Goal: Task Accomplishment & Management: Manage account settings

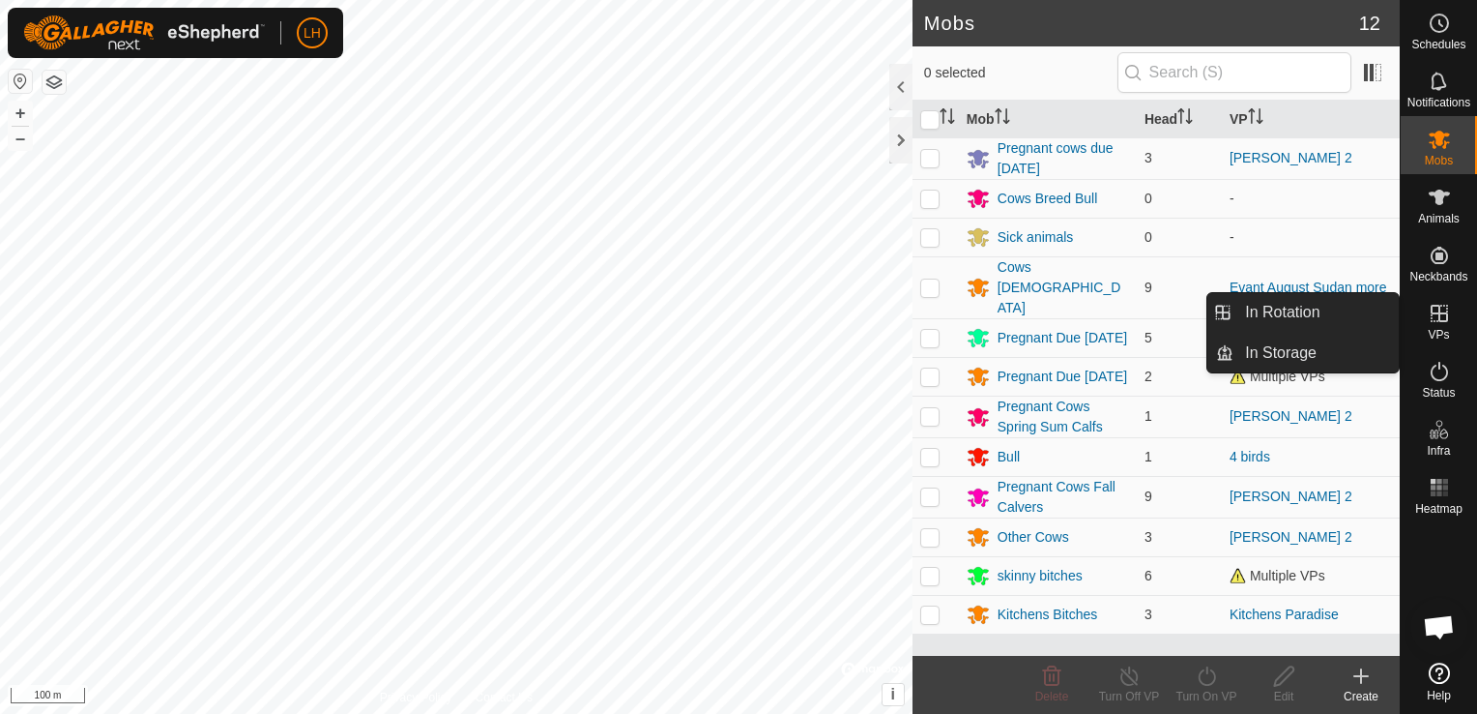
click at [1439, 312] on icon at bounding box center [1439, 313] width 17 height 17
click at [1318, 314] on link "In Rotation" at bounding box center [1316, 312] width 165 height 39
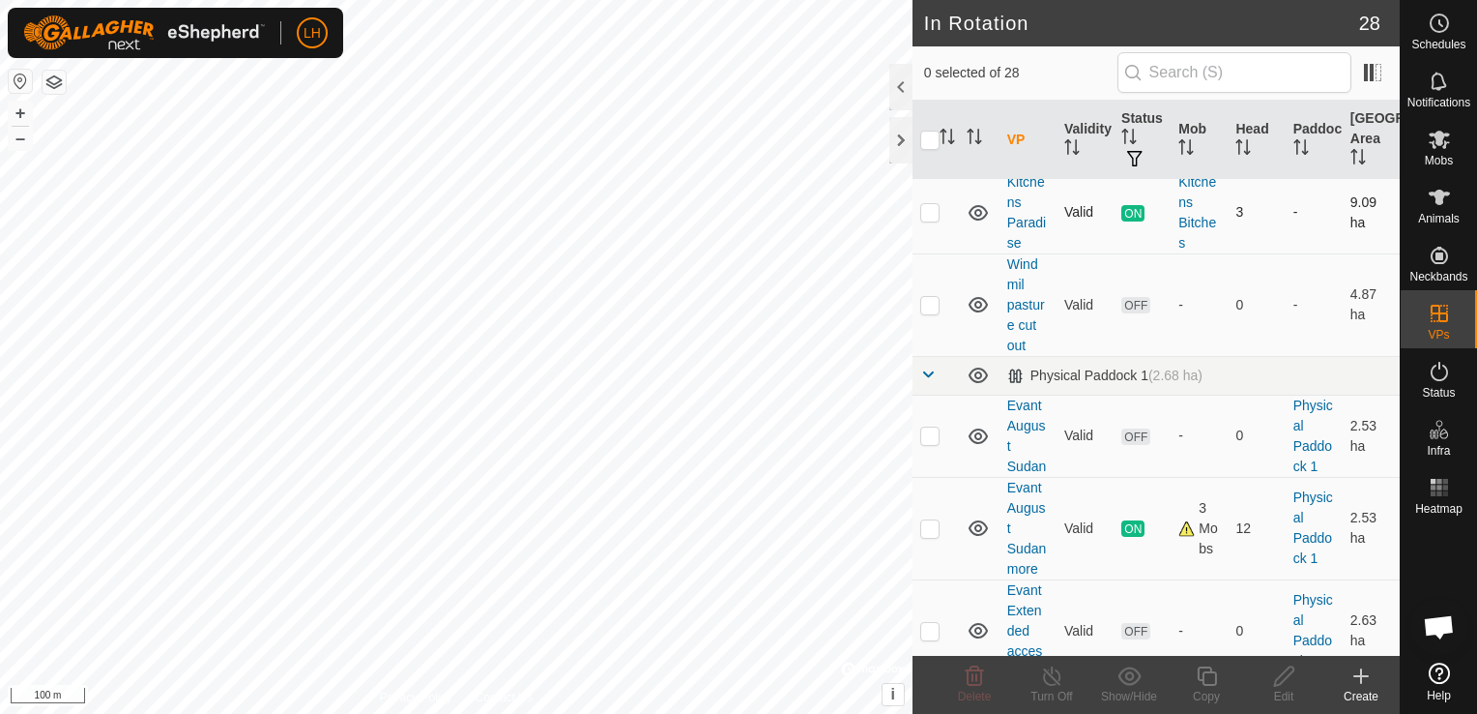
scroll to position [387, 0]
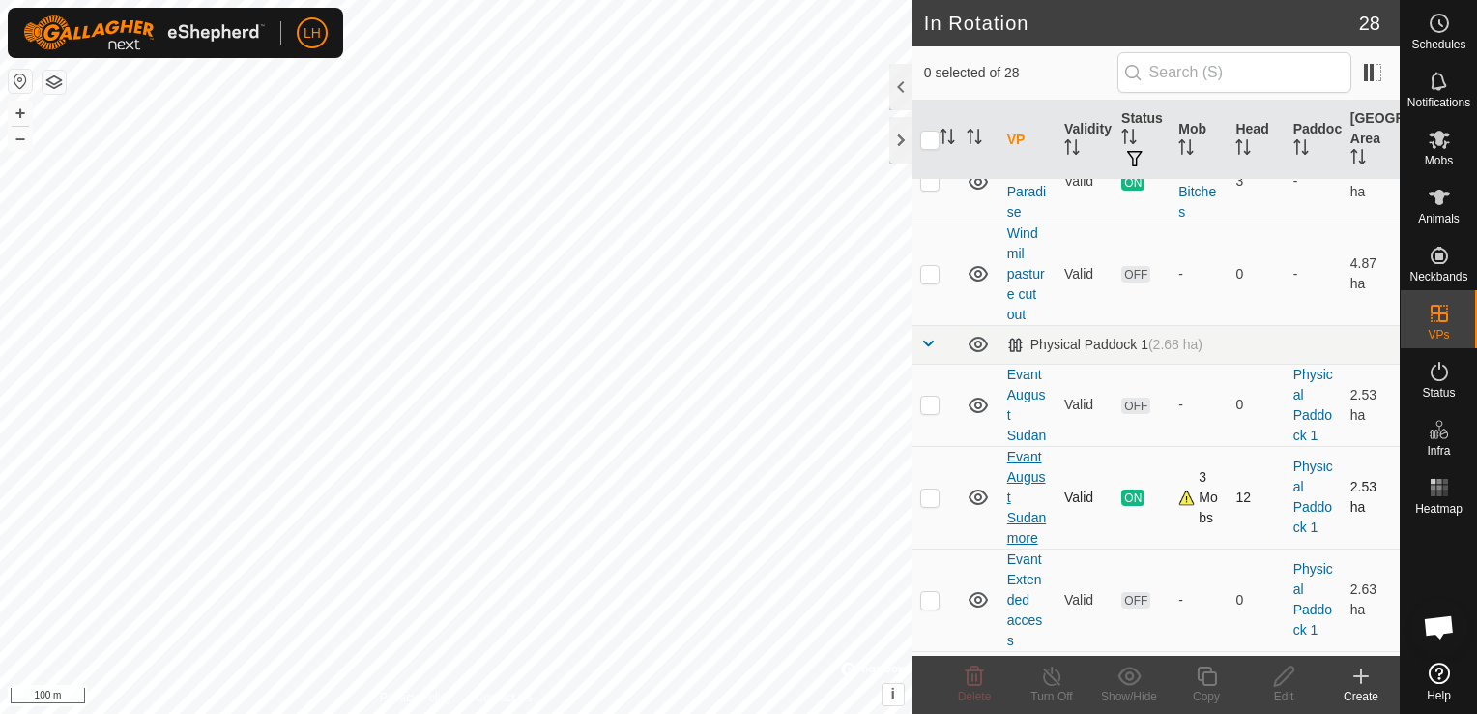
click at [1027, 451] on link "Evant August Sudan more" at bounding box center [1026, 497] width 39 height 97
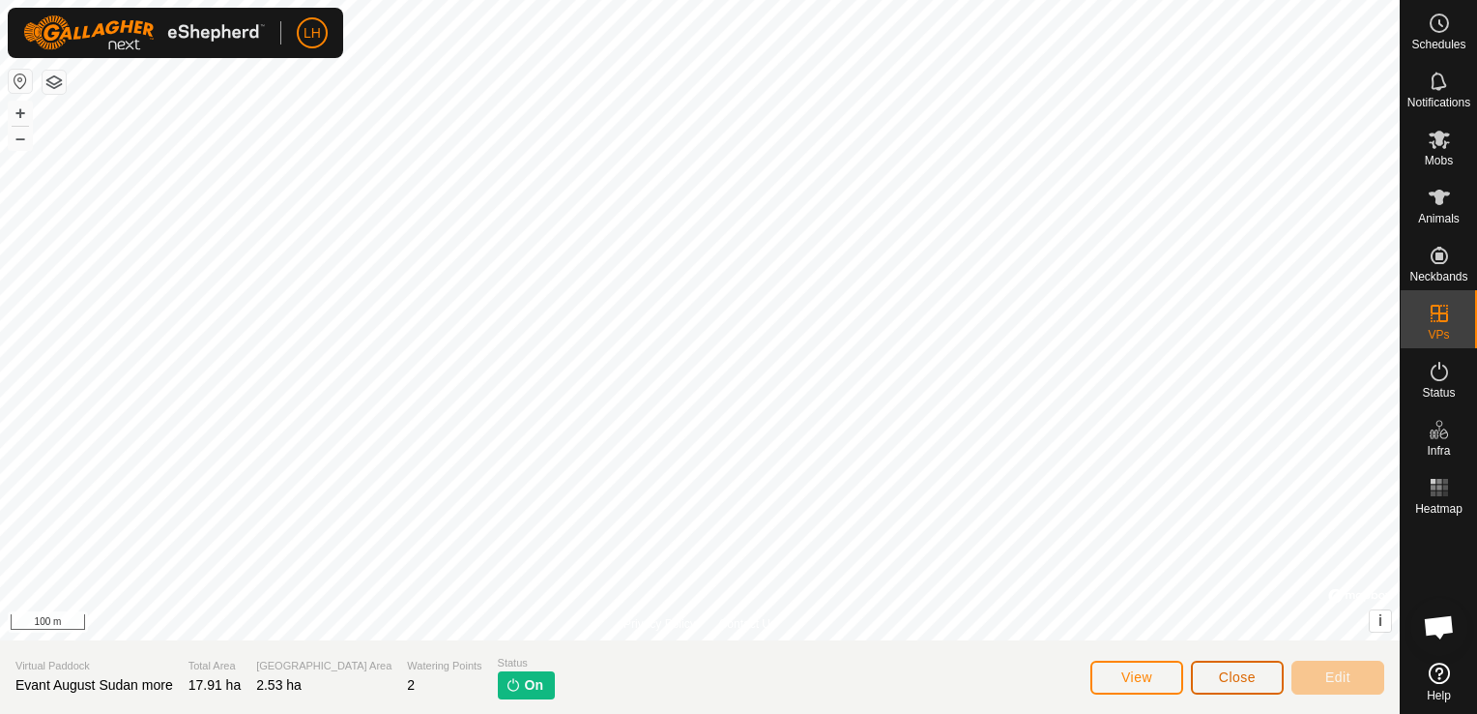
click at [1231, 670] on span "Close" at bounding box center [1237, 676] width 37 height 15
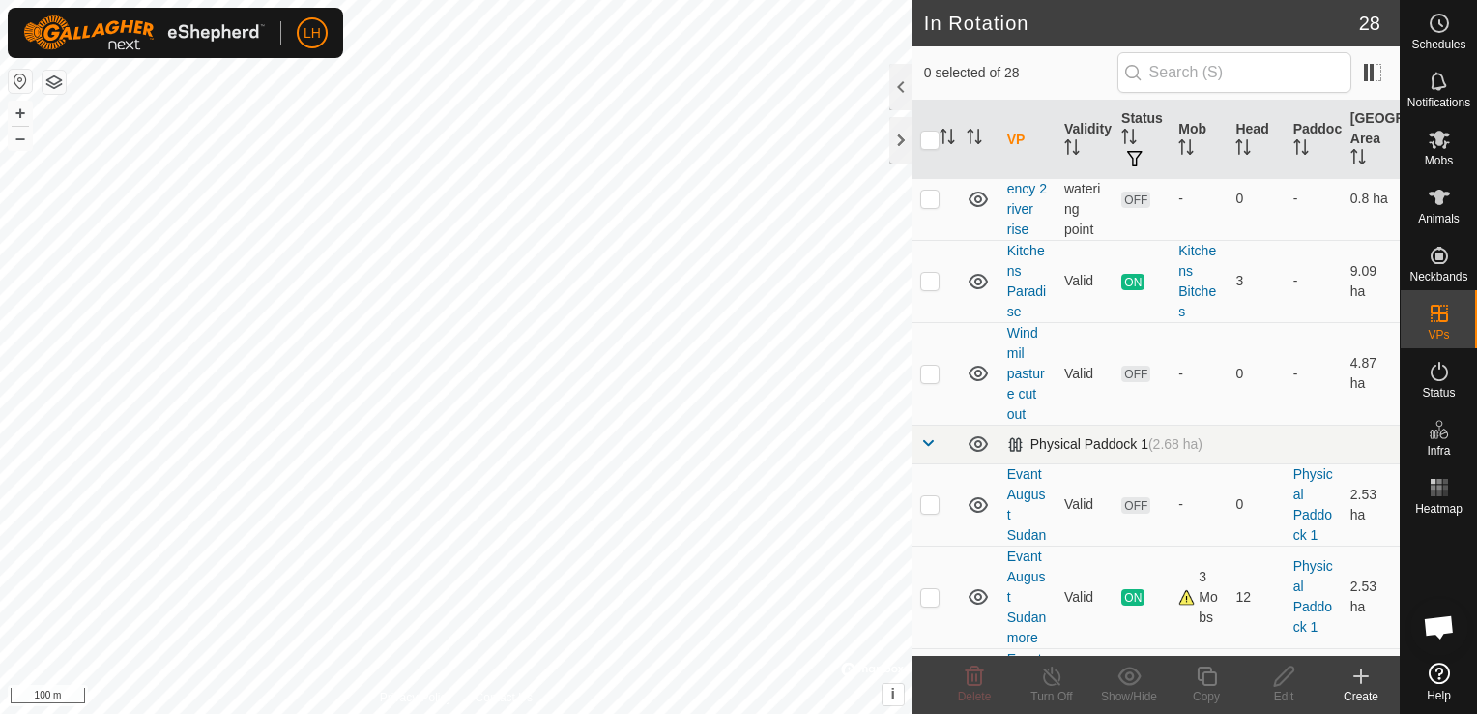
scroll to position [290, 0]
drag, startPoint x: 1226, startPoint y: 572, endPoint x: 1214, endPoint y: 573, distance: 11.6
click at [1228, 572] on td "12" at bounding box center [1256, 593] width 57 height 102
click at [1214, 573] on td "3 Mobs" at bounding box center [1199, 593] width 57 height 102
click at [1455, 198] on div "Animals" at bounding box center [1439, 203] width 76 height 58
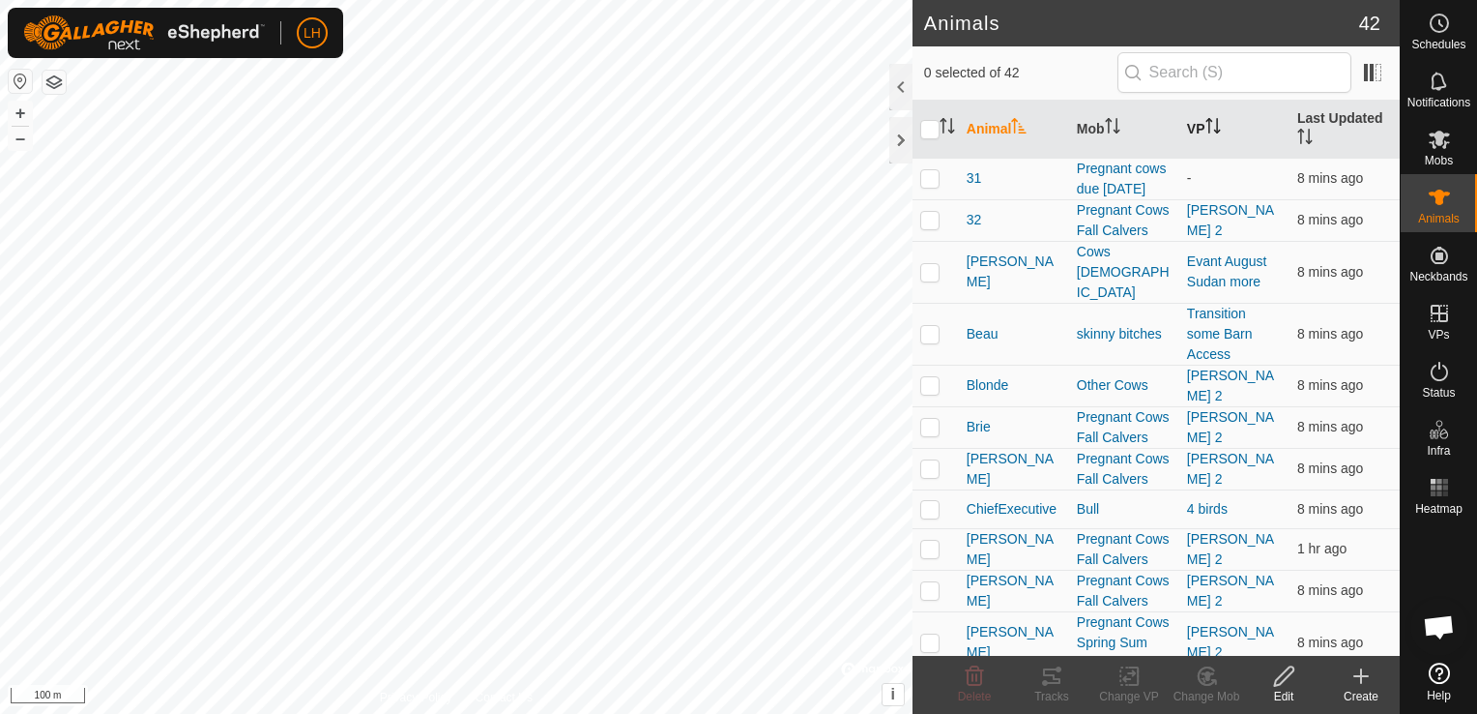
click at [1197, 121] on th "VP" at bounding box center [1235, 130] width 110 height 58
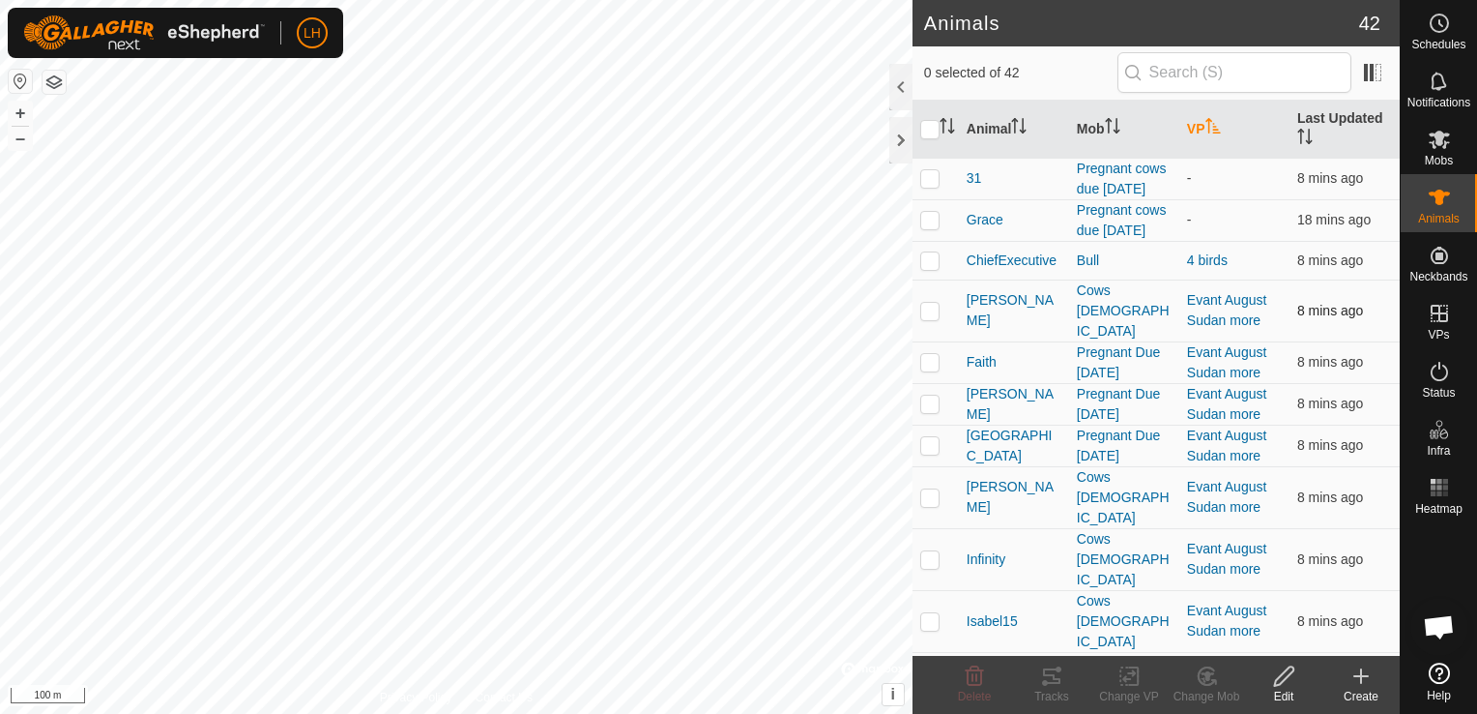
click at [932, 303] on p-checkbox at bounding box center [929, 310] width 19 height 15
checkbox input "true"
click at [936, 352] on td at bounding box center [936, 362] width 46 height 42
checkbox input "true"
drag, startPoint x: 934, startPoint y: 375, endPoint x: 923, endPoint y: 402, distance: 29.1
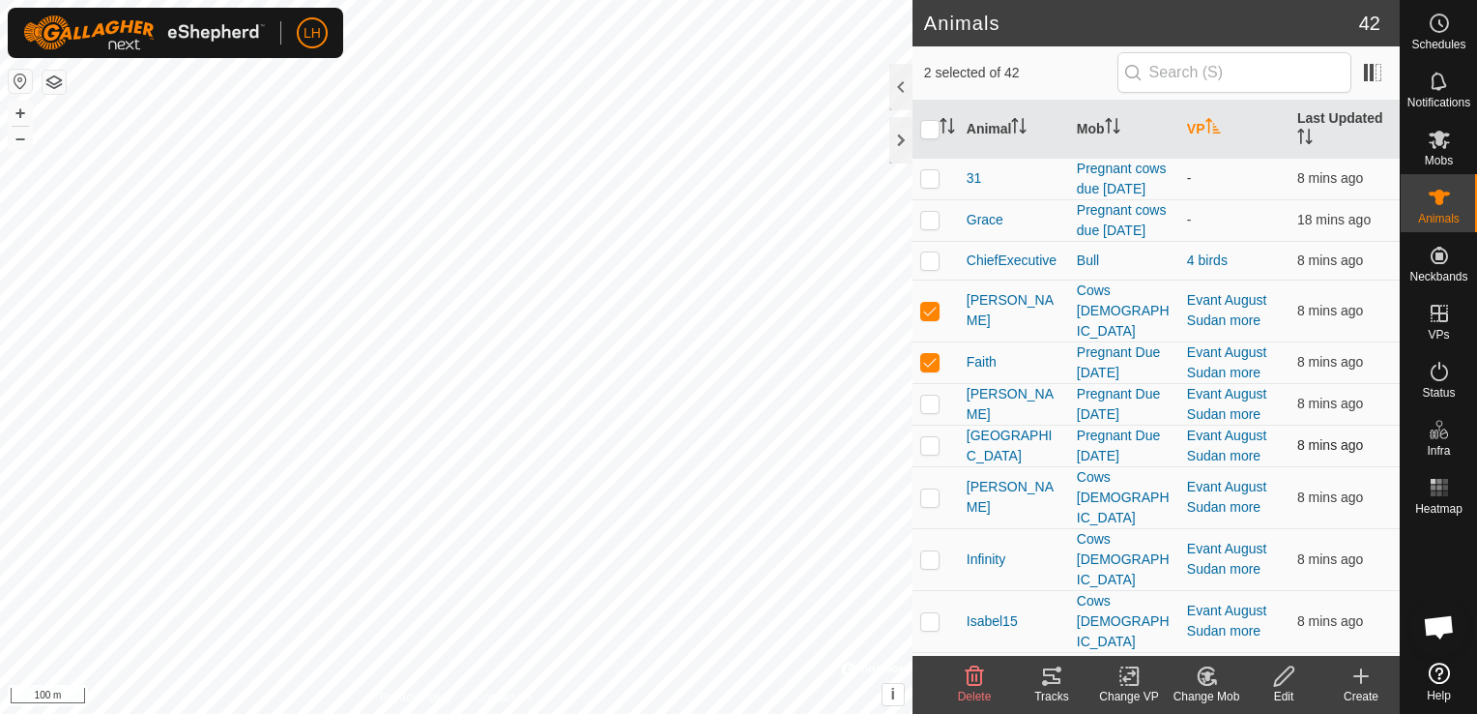
click at [930, 395] on p-checkbox at bounding box center [929, 402] width 19 height 15
checkbox input "true"
drag, startPoint x: 921, startPoint y: 422, endPoint x: 928, endPoint y: 430, distance: 11.0
click at [924, 437] on p-checkbox at bounding box center [929, 444] width 19 height 15
checkbox input "true"
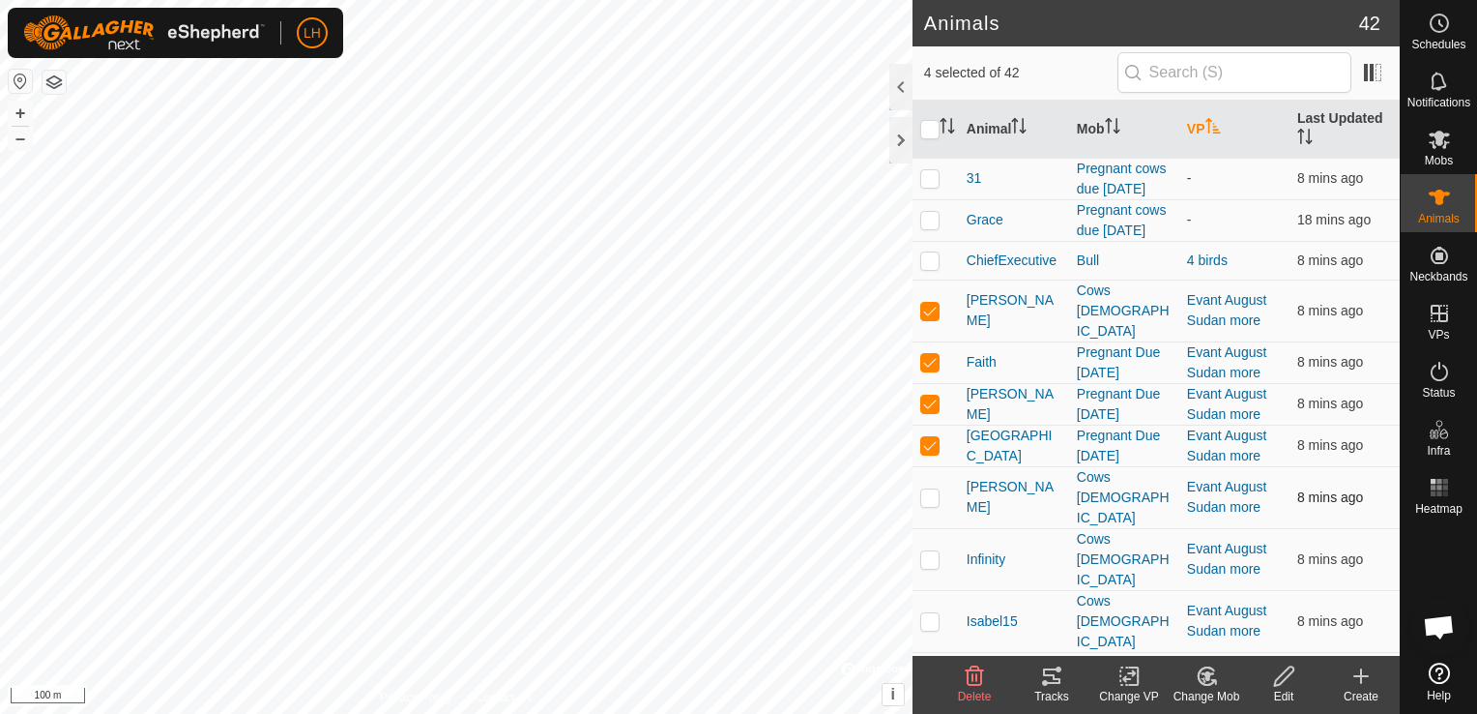
drag, startPoint x: 931, startPoint y: 466, endPoint x: 936, endPoint y: 481, distance: 15.3
click at [933, 489] on p-checkbox at bounding box center [929, 496] width 19 height 15
checkbox input "true"
click at [931, 551] on p-checkbox at bounding box center [929, 558] width 19 height 15
checkbox input "true"
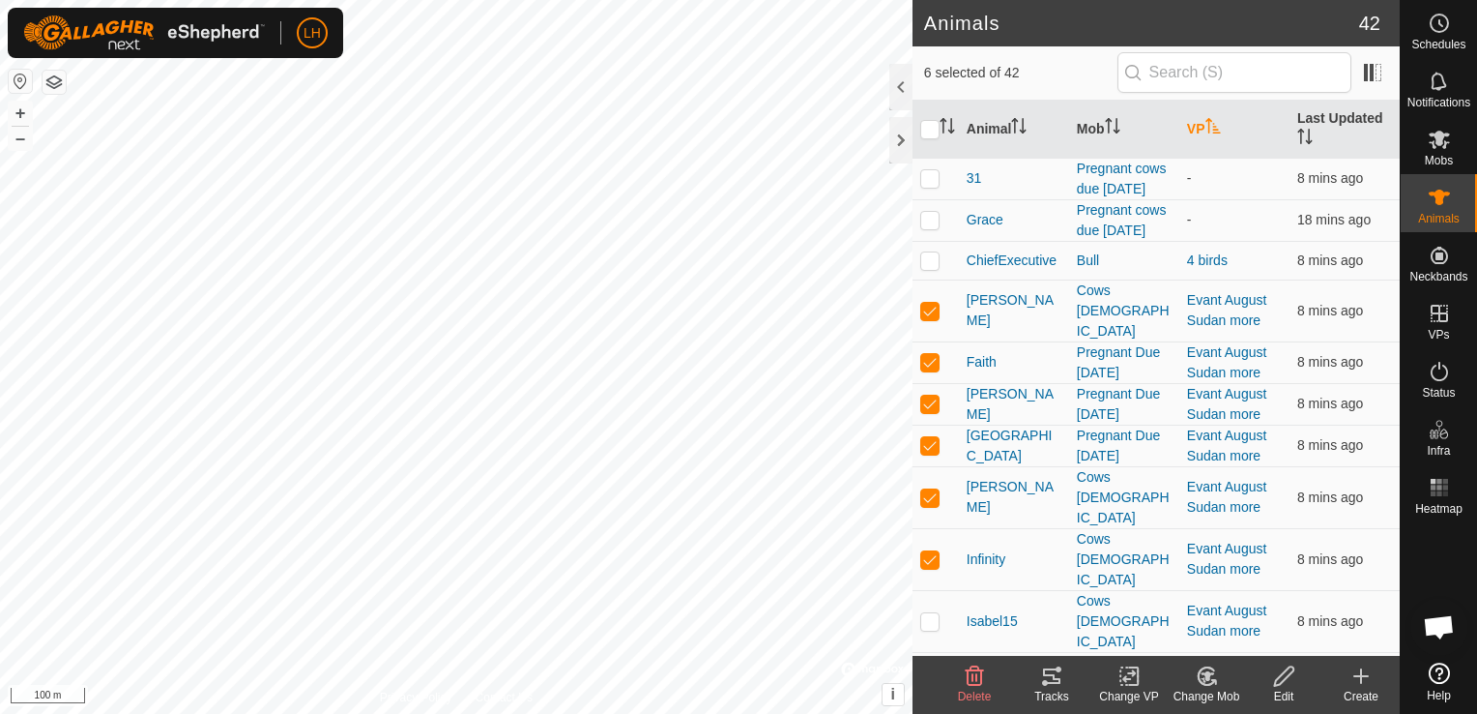
click at [932, 675] on p-checkbox at bounding box center [929, 682] width 19 height 15
checkbox input "true"
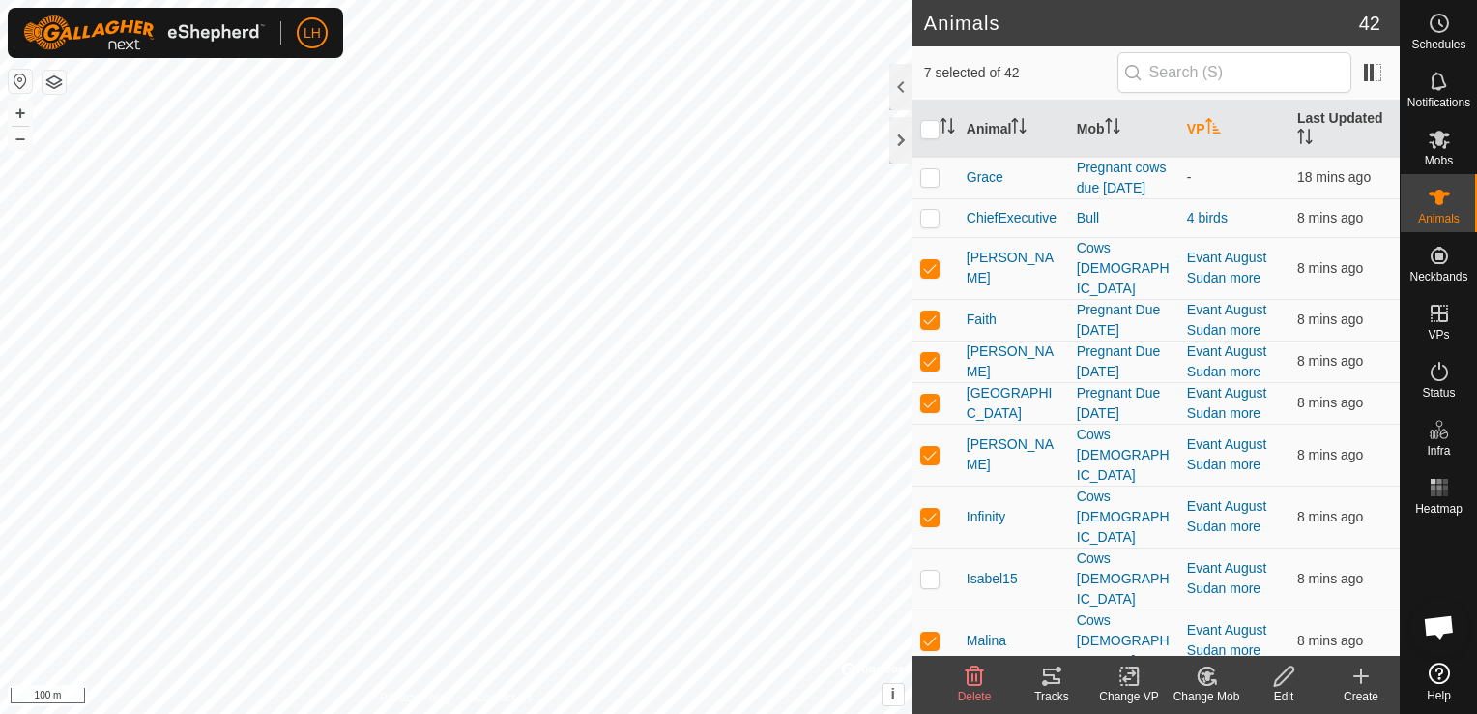
scroll to position [97, 0]
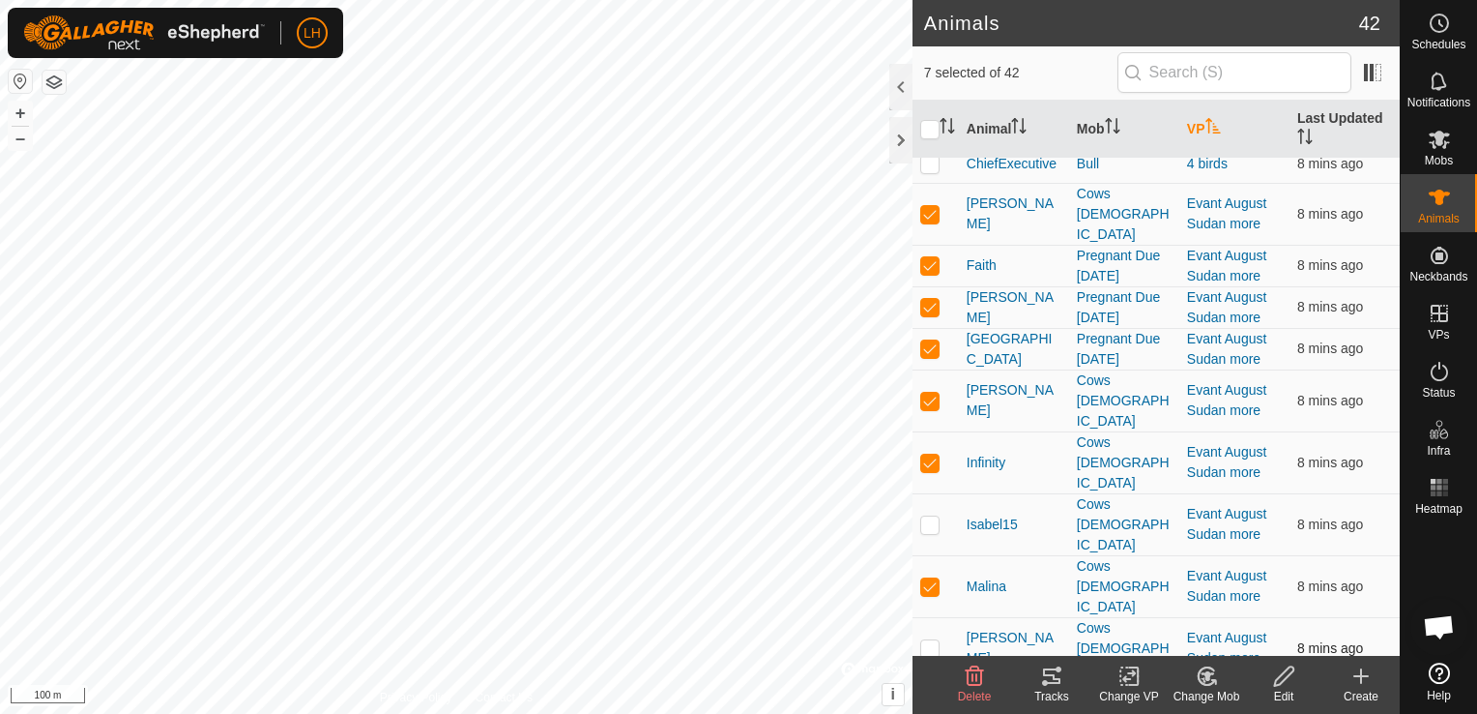
click at [931, 640] on p-checkbox at bounding box center [929, 647] width 19 height 15
checkbox input "true"
click at [1051, 685] on icon at bounding box center [1051, 675] width 23 height 23
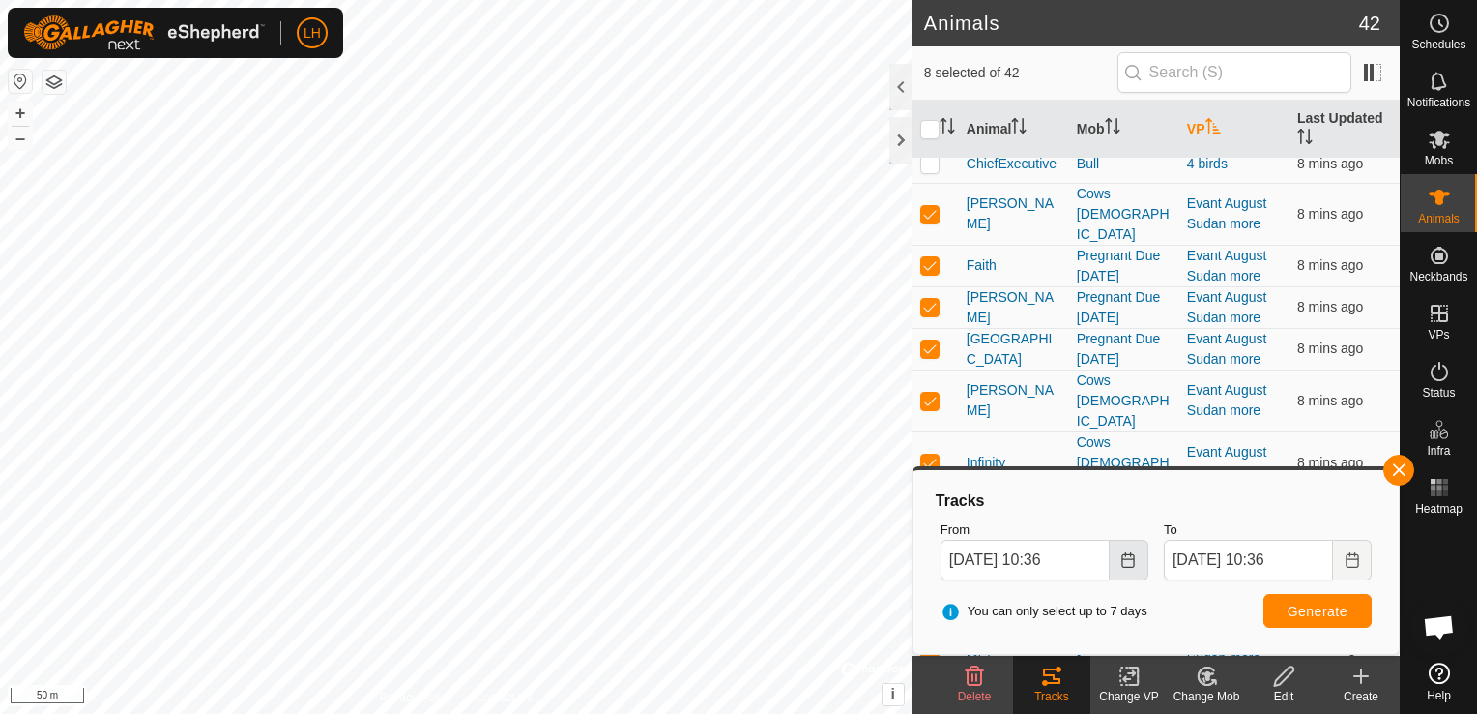
click at [1130, 566] on icon "Choose Date" at bounding box center [1128, 559] width 15 height 15
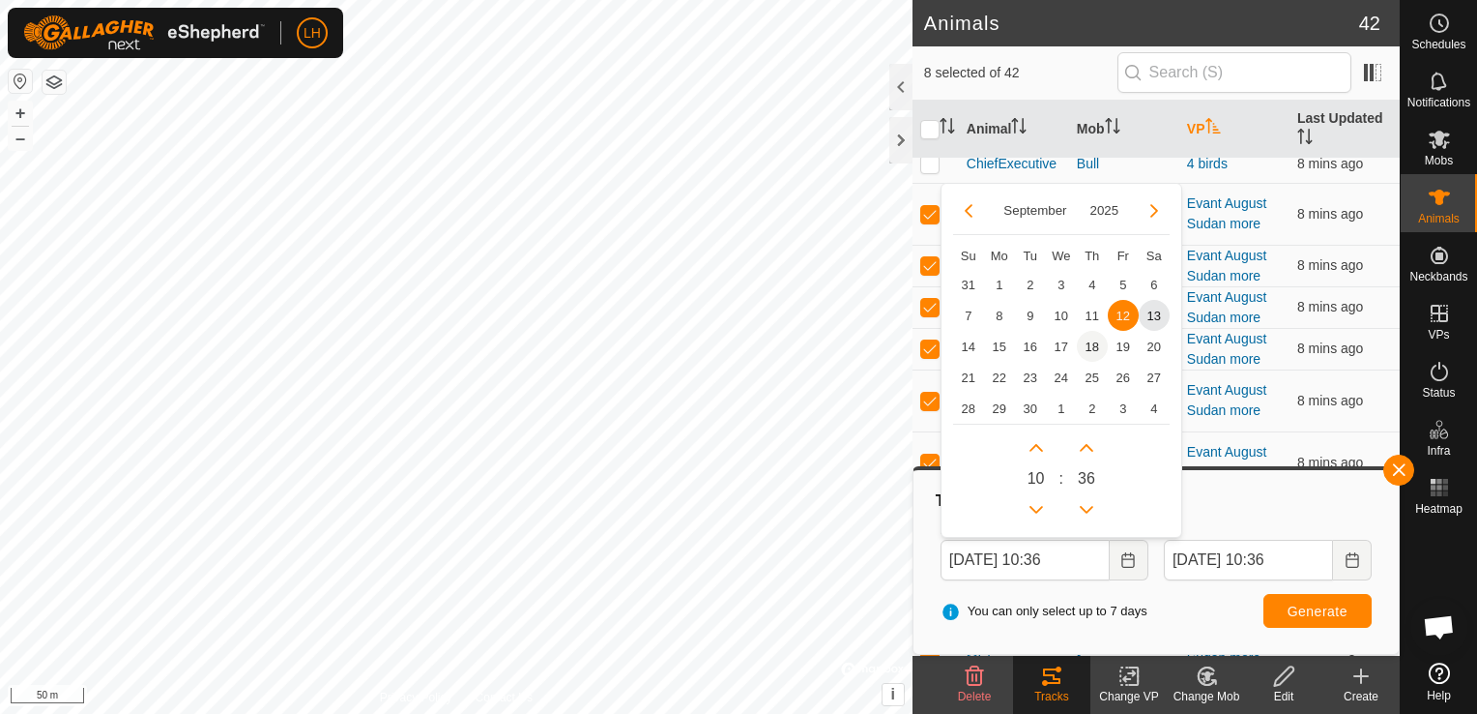
click at [1062, 315] on span "10" at bounding box center [1061, 315] width 31 height 31
type input "[DATE] 10:36"
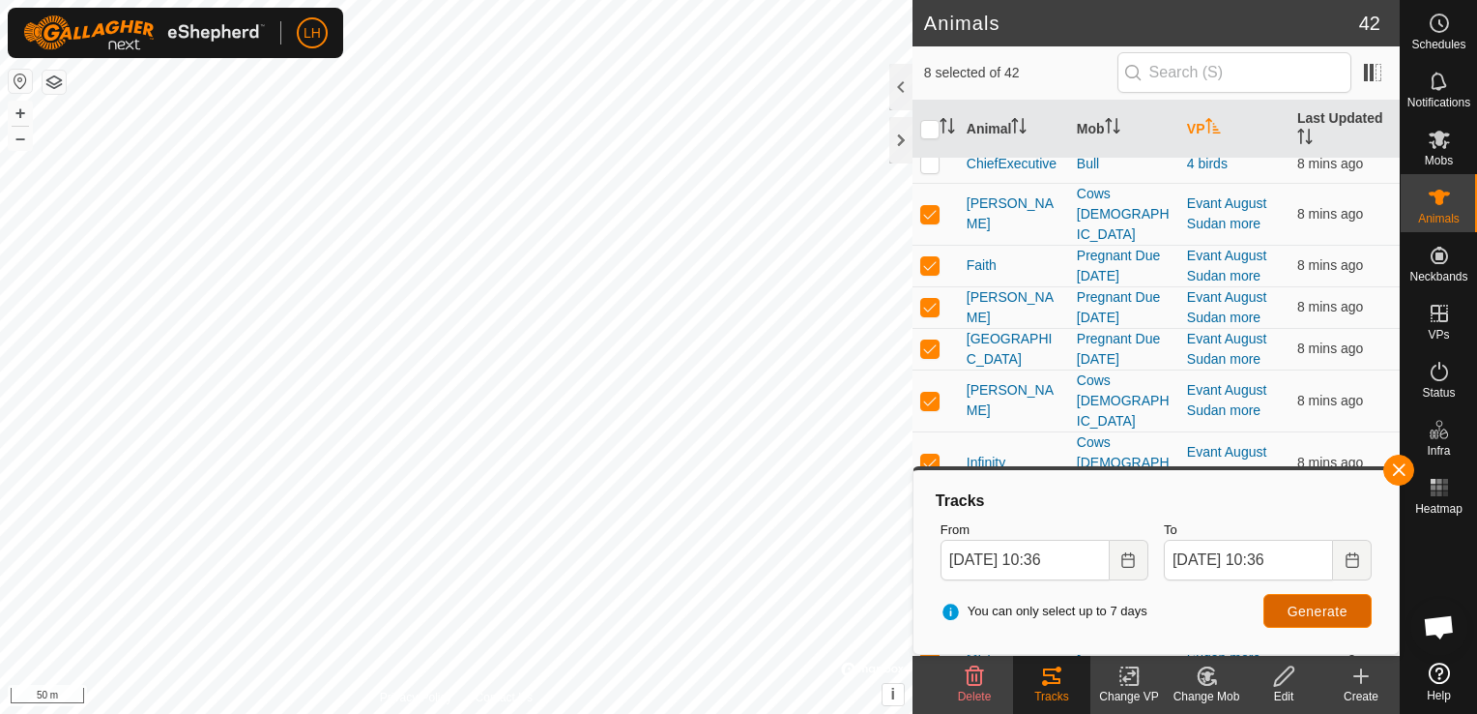
click at [1327, 614] on span "Generate" at bounding box center [1318, 610] width 60 height 15
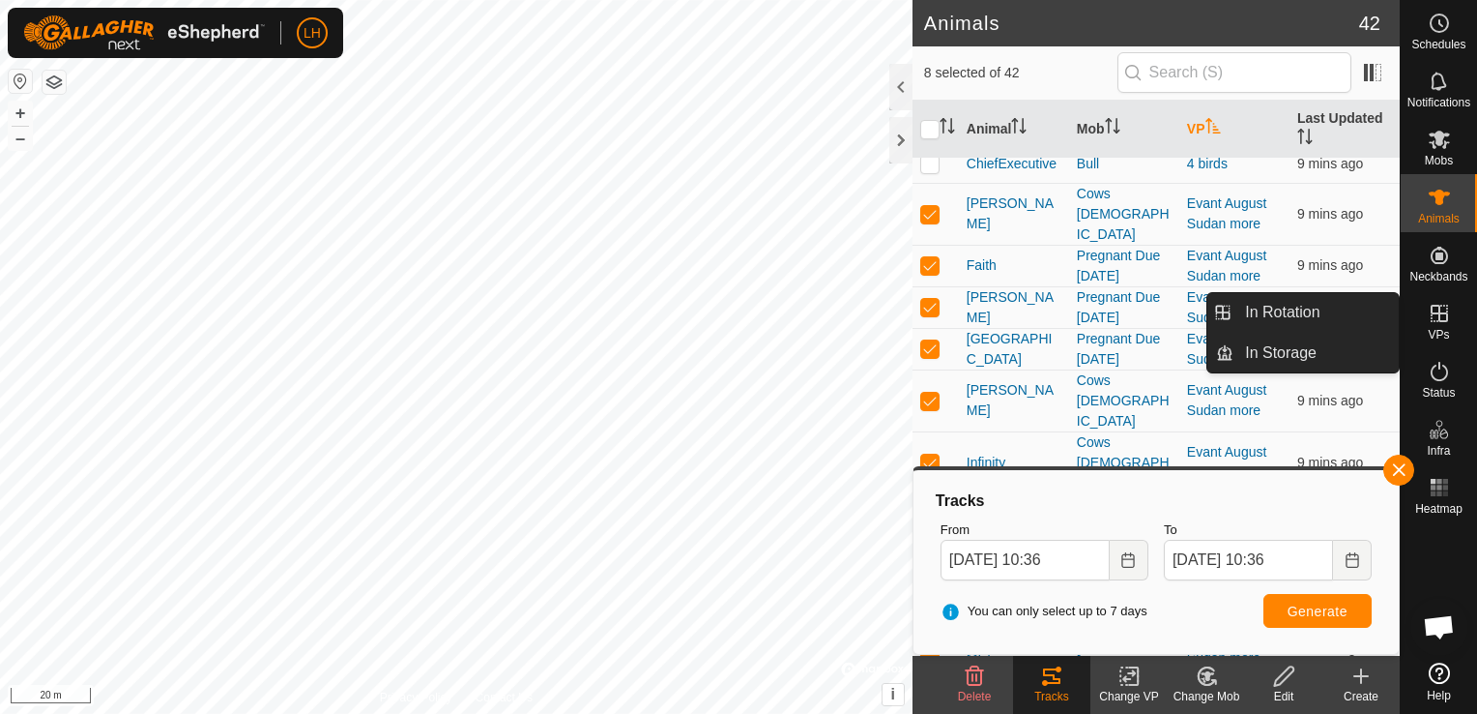
click at [1441, 325] on es-virtualpaddocks-svg-icon at bounding box center [1439, 313] width 35 height 31
click at [1434, 314] on icon at bounding box center [1439, 313] width 23 height 23
click at [1323, 311] on link "In Rotation" at bounding box center [1316, 312] width 165 height 39
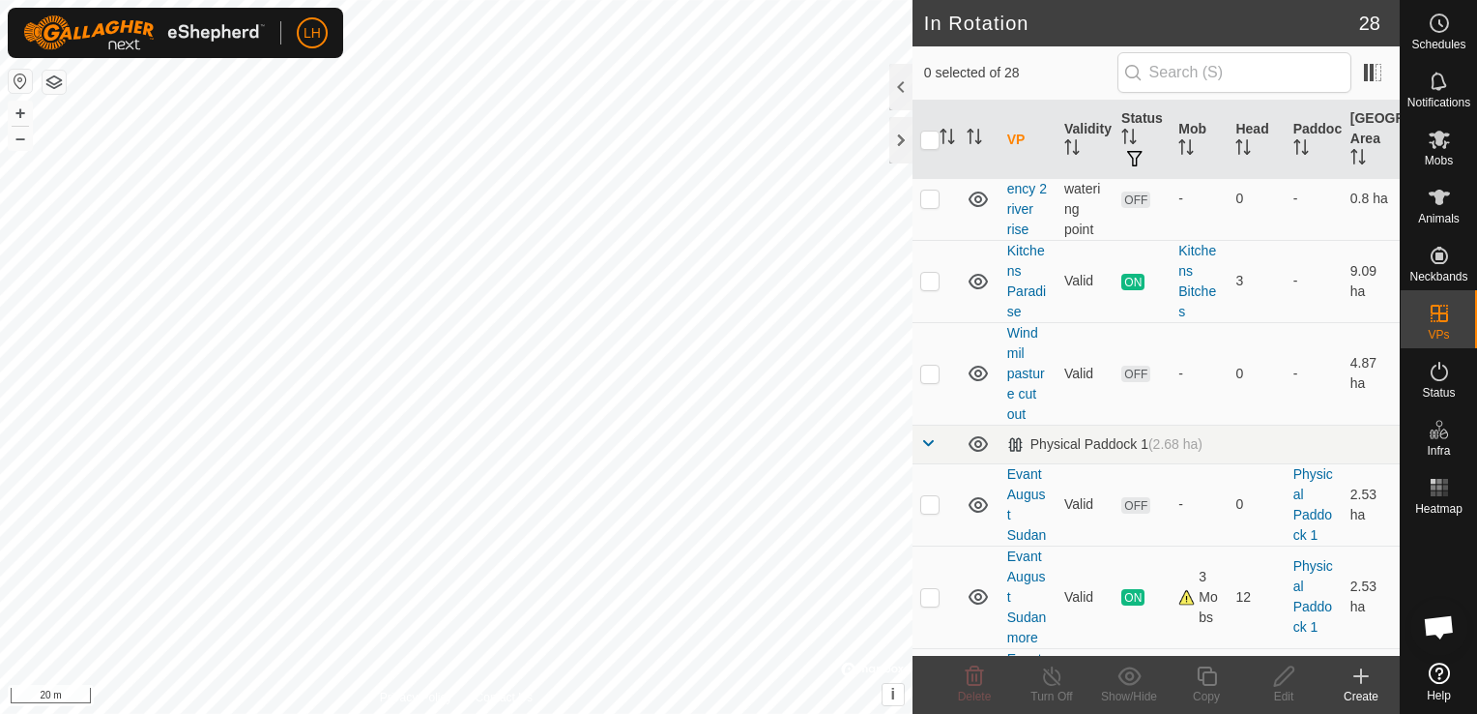
scroll to position [387, 0]
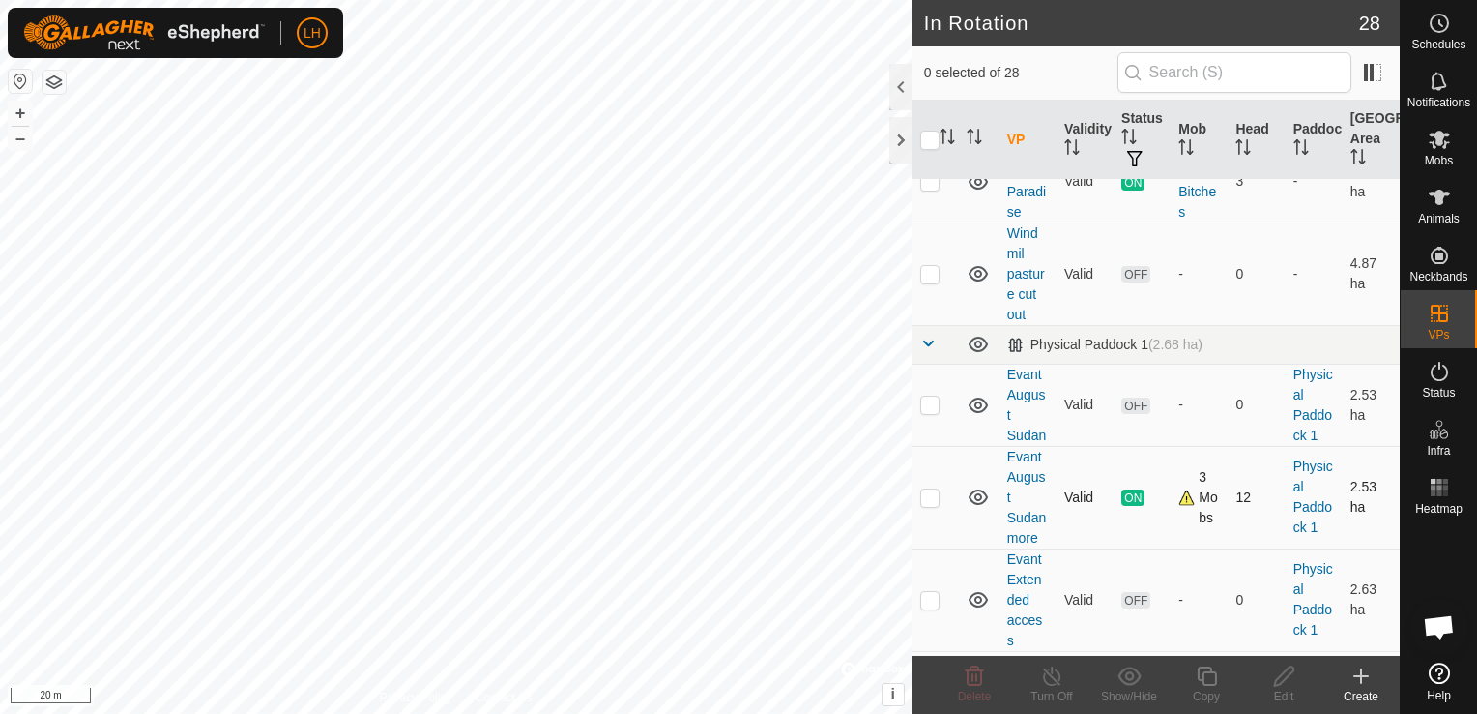
click at [936, 489] on p-checkbox at bounding box center [929, 496] width 19 height 15
checkbox input "true"
click at [1210, 675] on icon at bounding box center [1207, 675] width 24 height 23
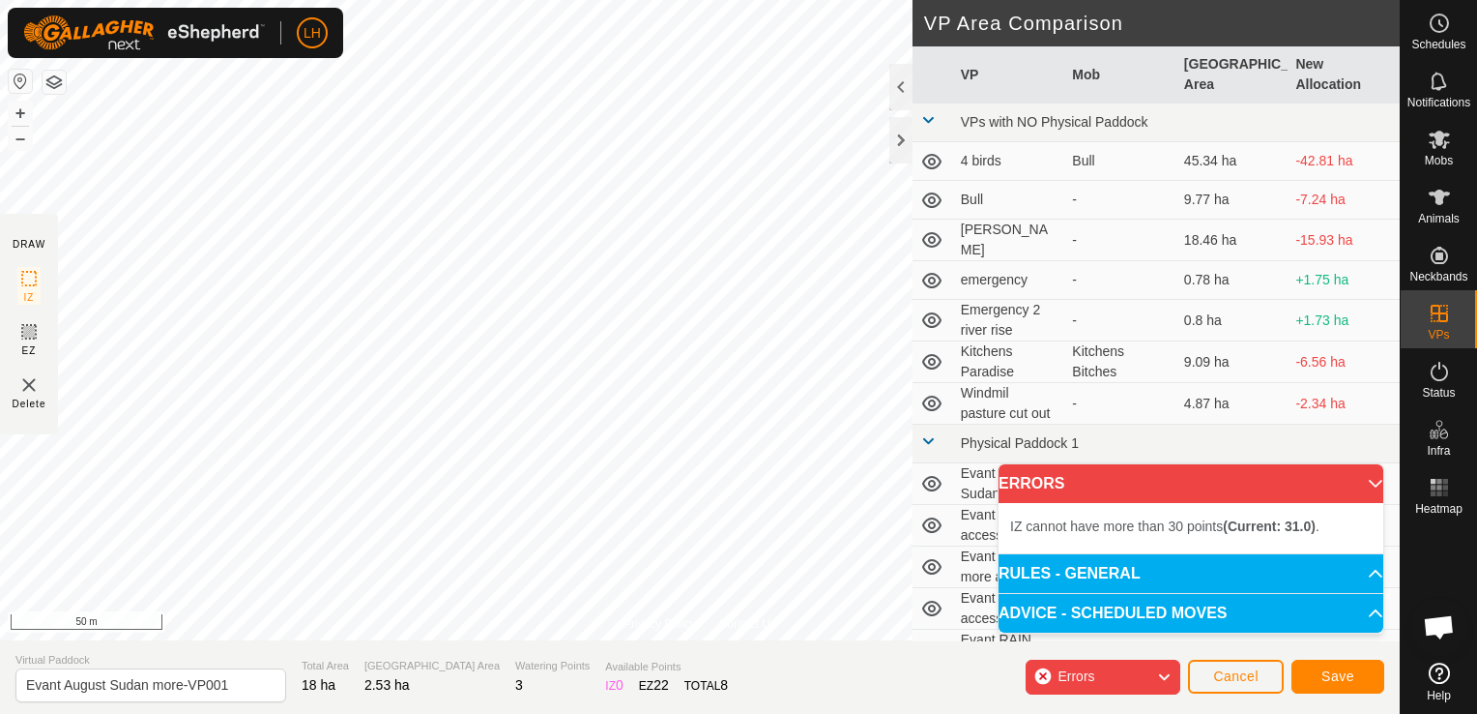
click at [581, 713] on html "LH Schedules Notifications Mobs Animals Neckbands VPs Status Infra Heatmap Help…" at bounding box center [738, 357] width 1477 height 714
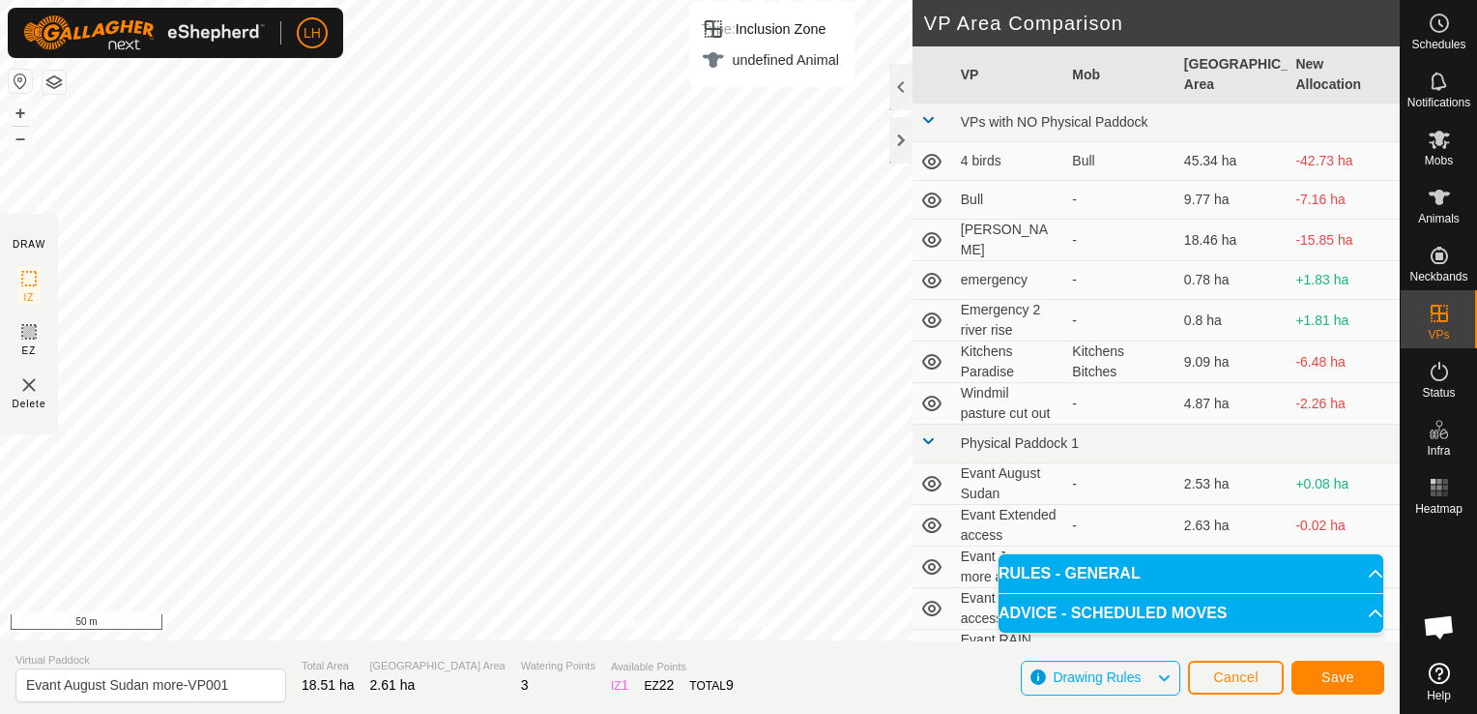
click at [774, 0] on html "LH Schedules Notifications Mobs Animals Neckbands VPs Status Infra Heatmap Help…" at bounding box center [738, 357] width 1477 height 714
click at [1328, 679] on span "Save" at bounding box center [1338, 676] width 33 height 15
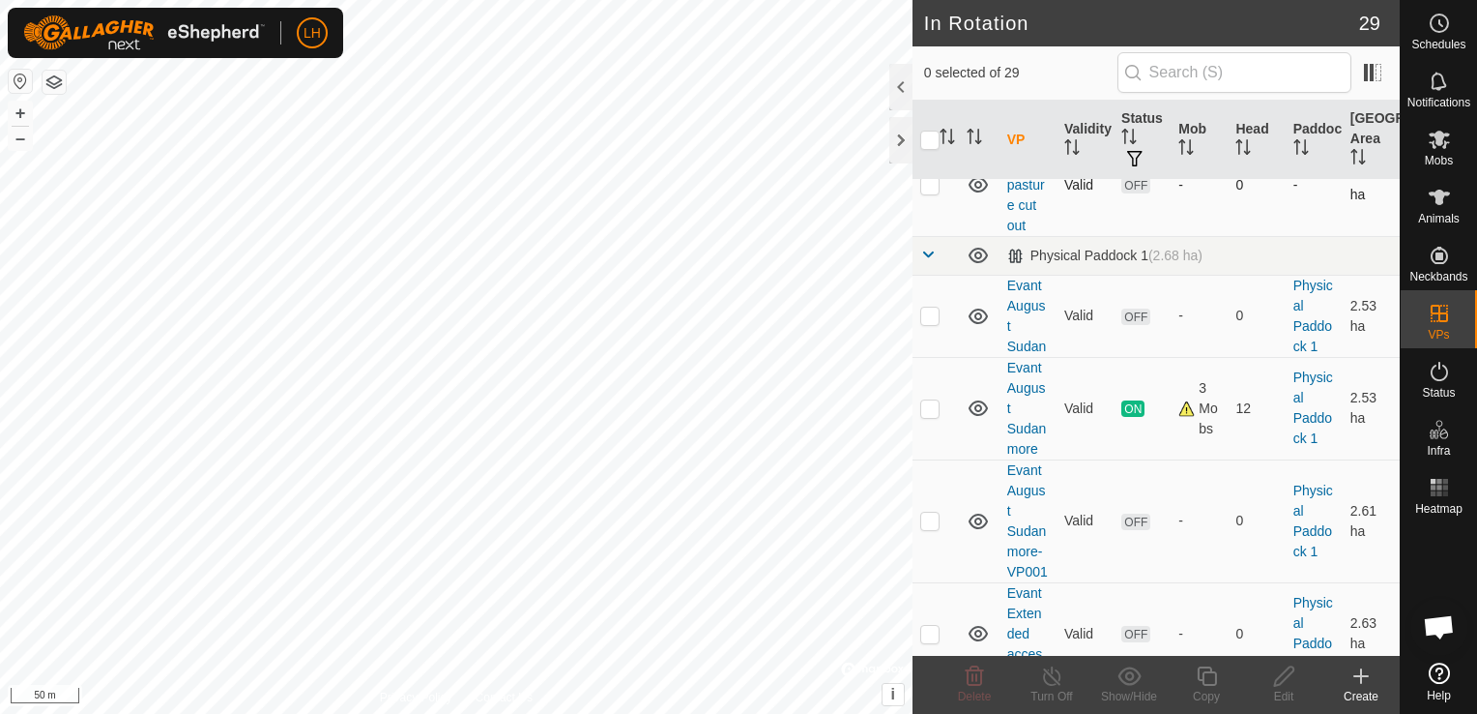
scroll to position [483, 0]
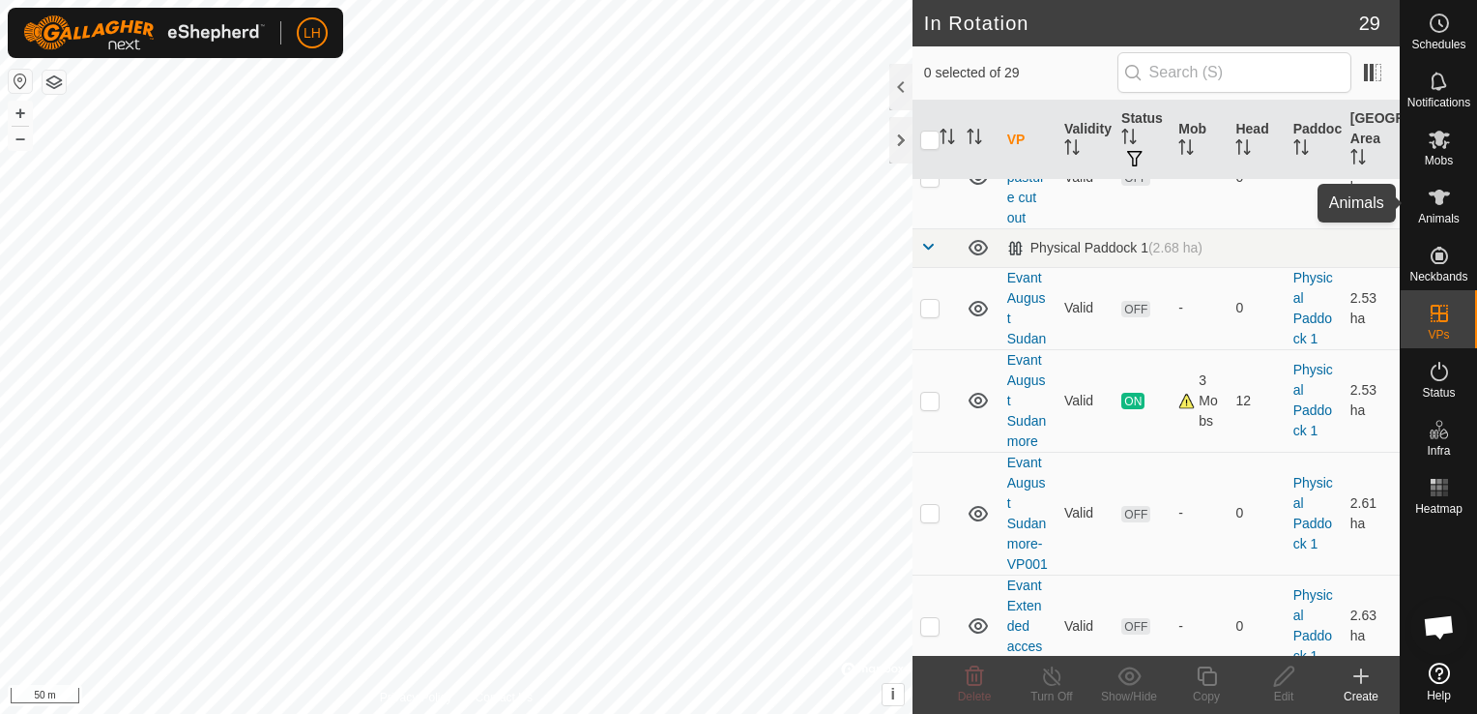
drag, startPoint x: 1441, startPoint y: 204, endPoint x: 1401, endPoint y: 211, distance: 40.2
click at [1443, 204] on icon at bounding box center [1439, 197] width 23 height 23
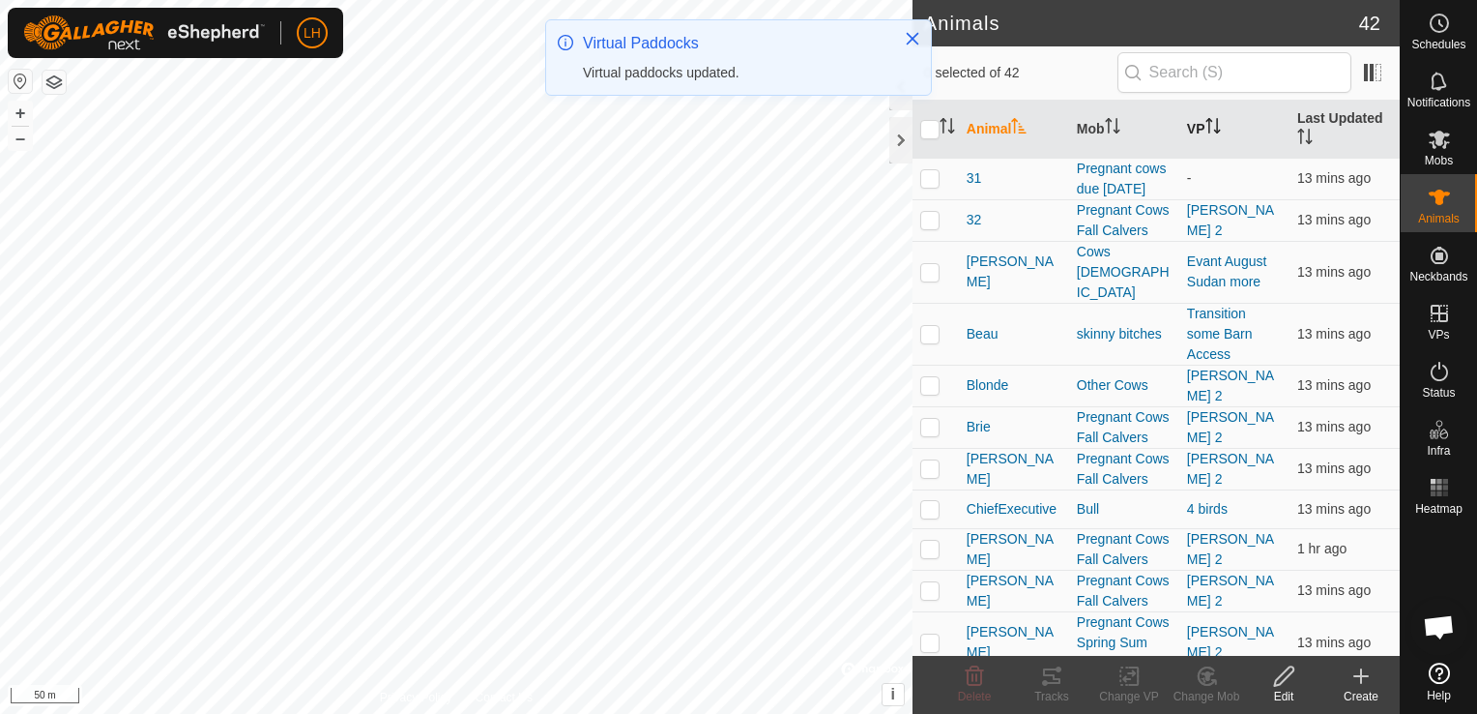
click at [1206, 122] on icon "Activate to sort" at bounding box center [1213, 125] width 15 height 15
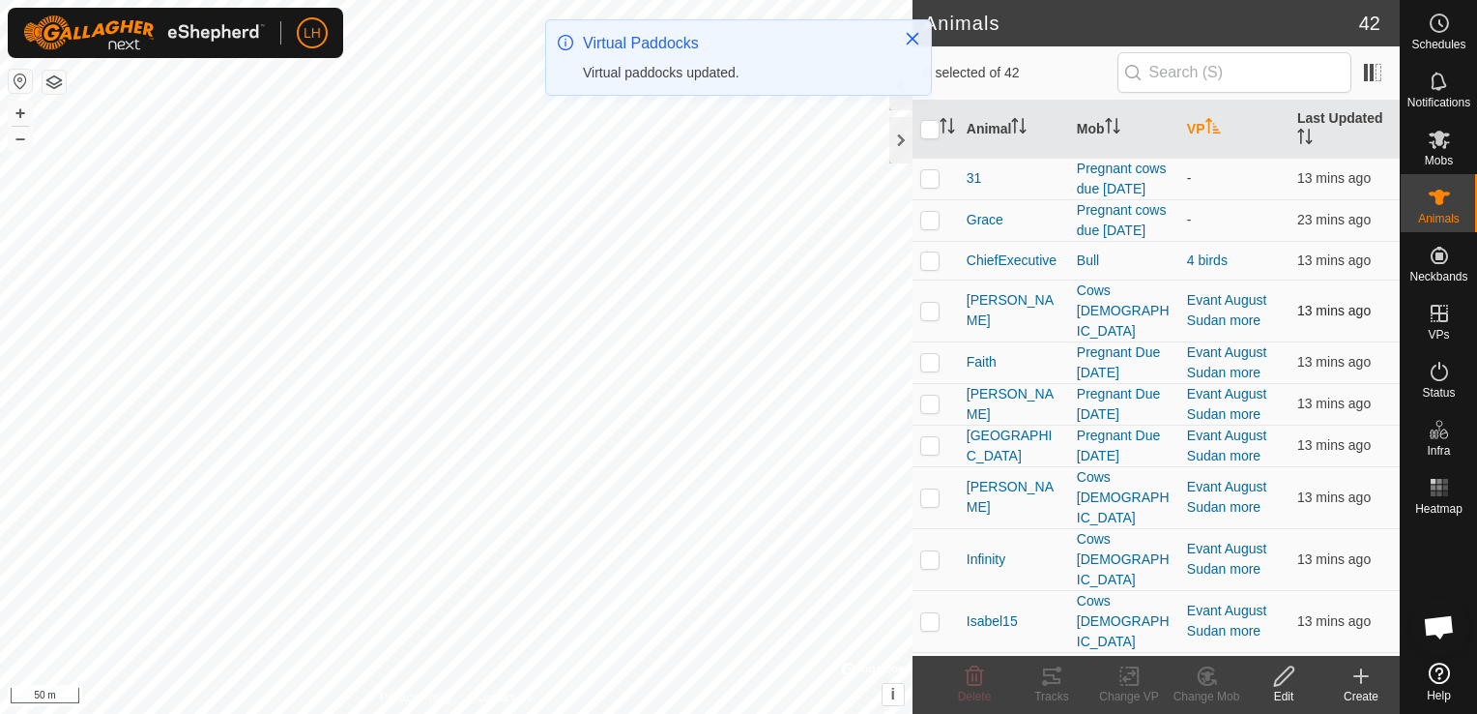
click at [938, 303] on p-checkbox at bounding box center [929, 310] width 19 height 15
checkbox input "true"
drag, startPoint x: 933, startPoint y: 339, endPoint x: 932, endPoint y: 352, distance: 12.6
click at [933, 354] on p-checkbox at bounding box center [929, 361] width 19 height 15
checkbox input "true"
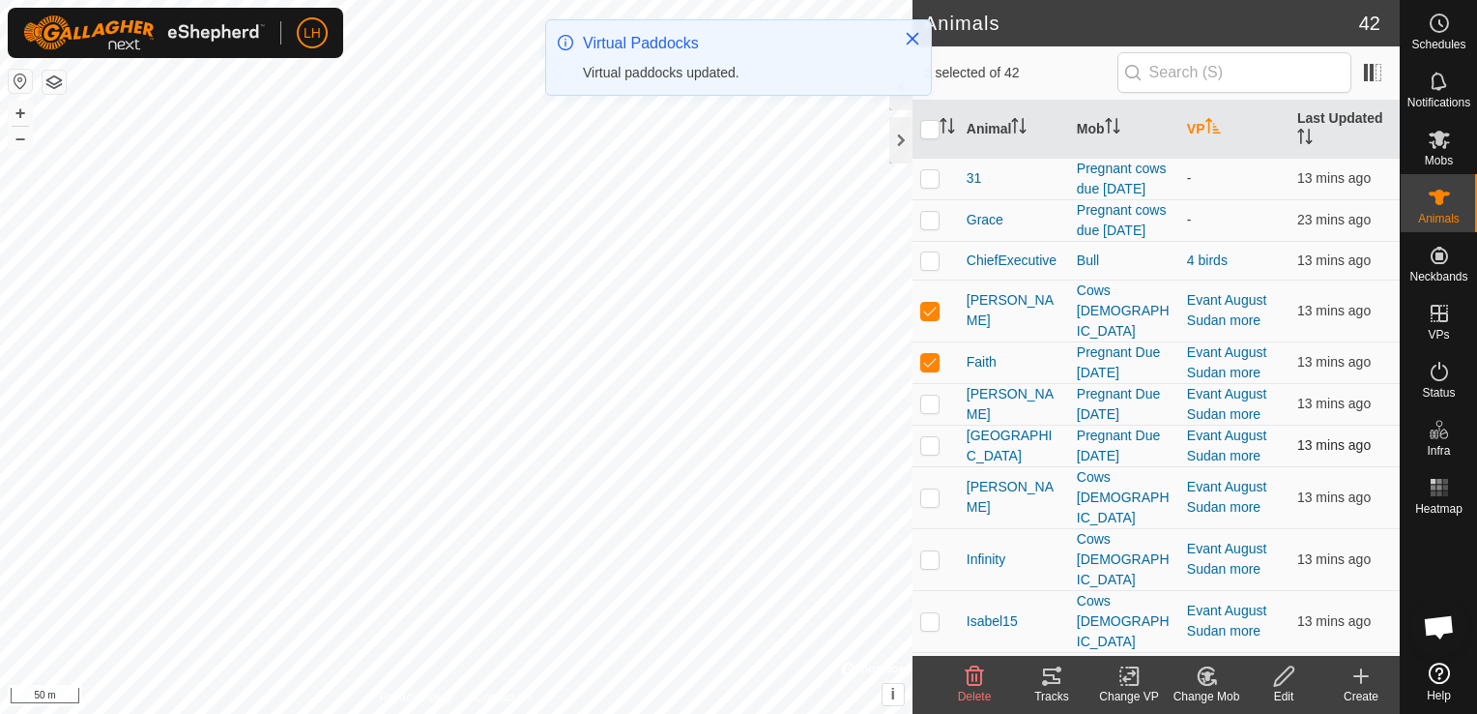
drag, startPoint x: 930, startPoint y: 377, endPoint x: 929, endPoint y: 423, distance: 45.5
click at [931, 391] on td at bounding box center [936, 404] width 46 height 42
checkbox input "true"
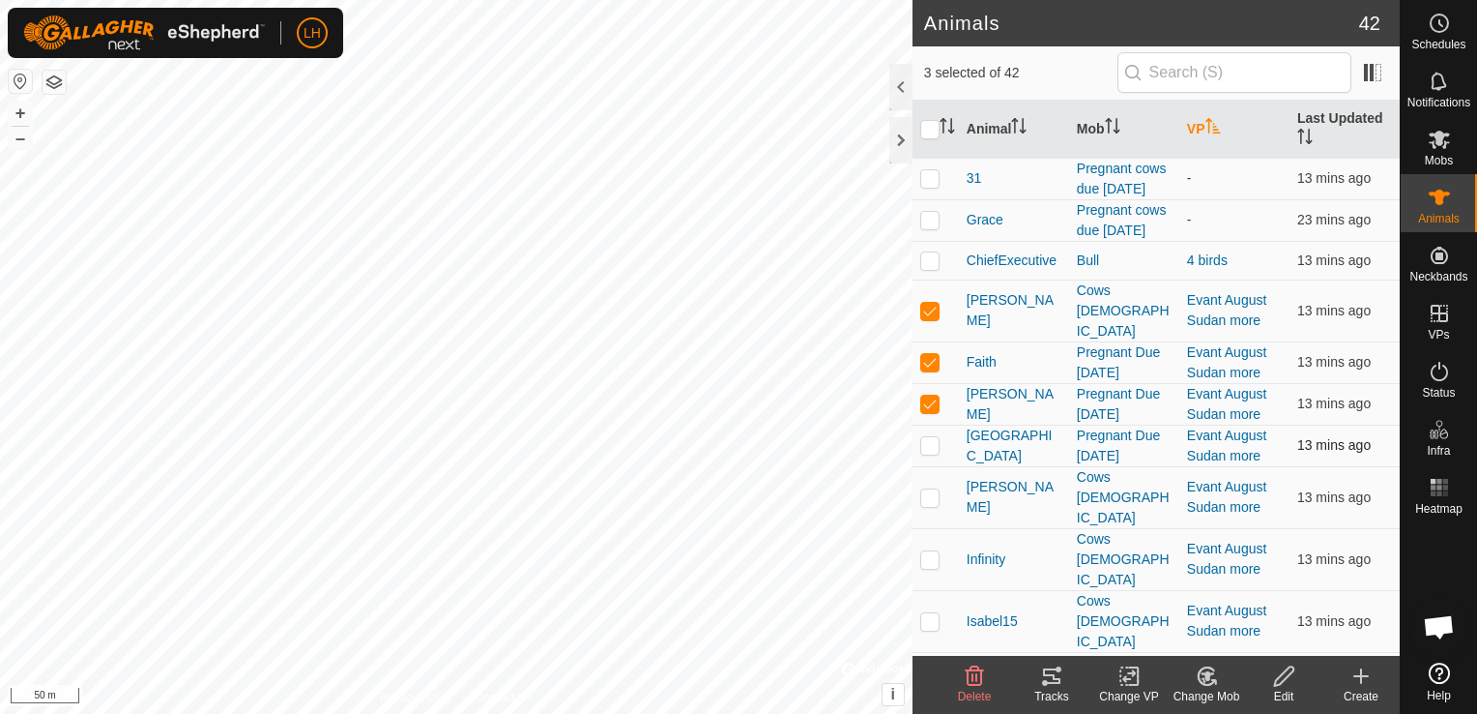
drag, startPoint x: 929, startPoint y: 427, endPoint x: 934, endPoint y: 438, distance: 11.7
click at [932, 437] on p-checkbox at bounding box center [929, 444] width 19 height 15
checkbox input "true"
drag, startPoint x: 936, startPoint y: 458, endPoint x: 933, endPoint y: 486, distance: 28.2
click at [936, 489] on p-checkbox at bounding box center [929, 496] width 19 height 15
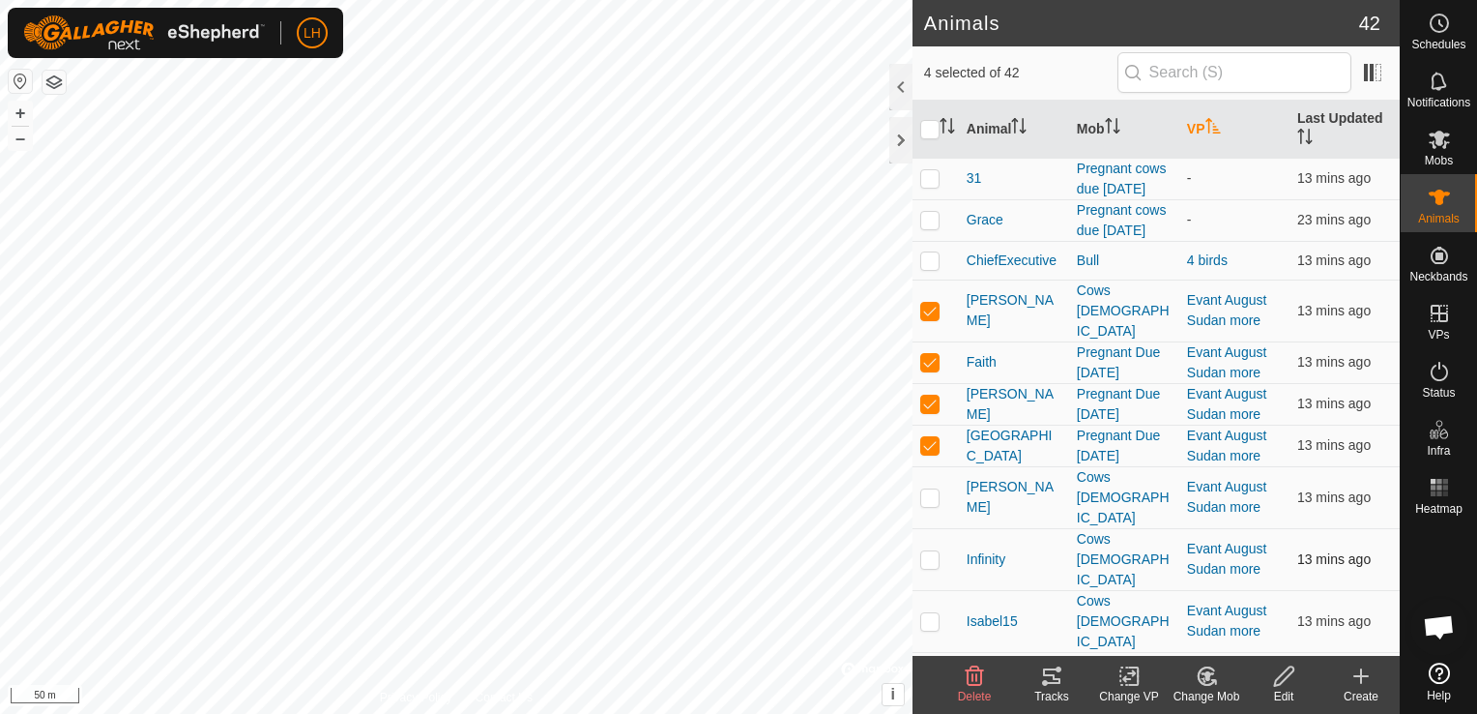
checkbox input "true"
click at [937, 528] on td at bounding box center [936, 559] width 46 height 62
checkbox input "true"
click at [931, 590] on td at bounding box center [936, 621] width 46 height 62
checkbox input "true"
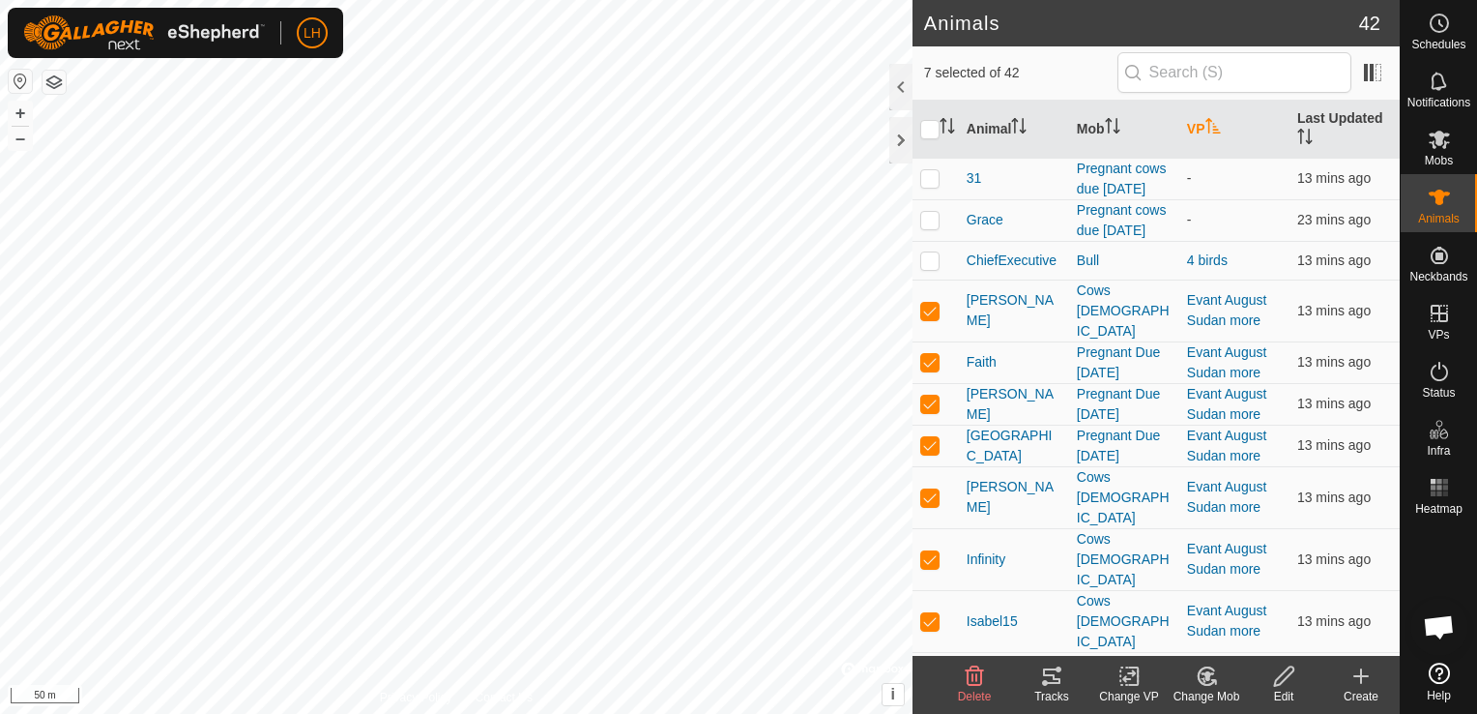
drag, startPoint x: 929, startPoint y: 587, endPoint x: 933, endPoint y: 605, distance: 18.8
click at [929, 675] on p-checkbox at bounding box center [929, 682] width 19 height 15
checkbox input "true"
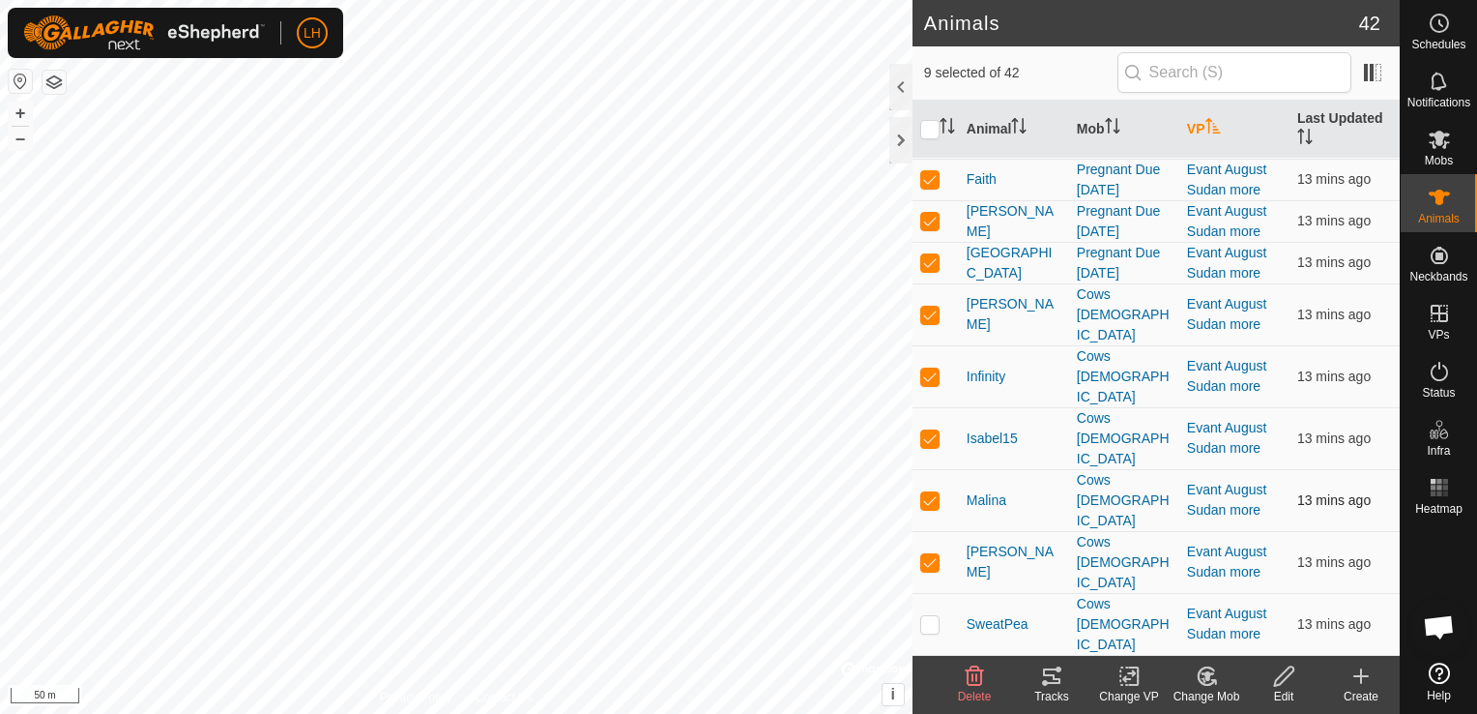
scroll to position [193, 0]
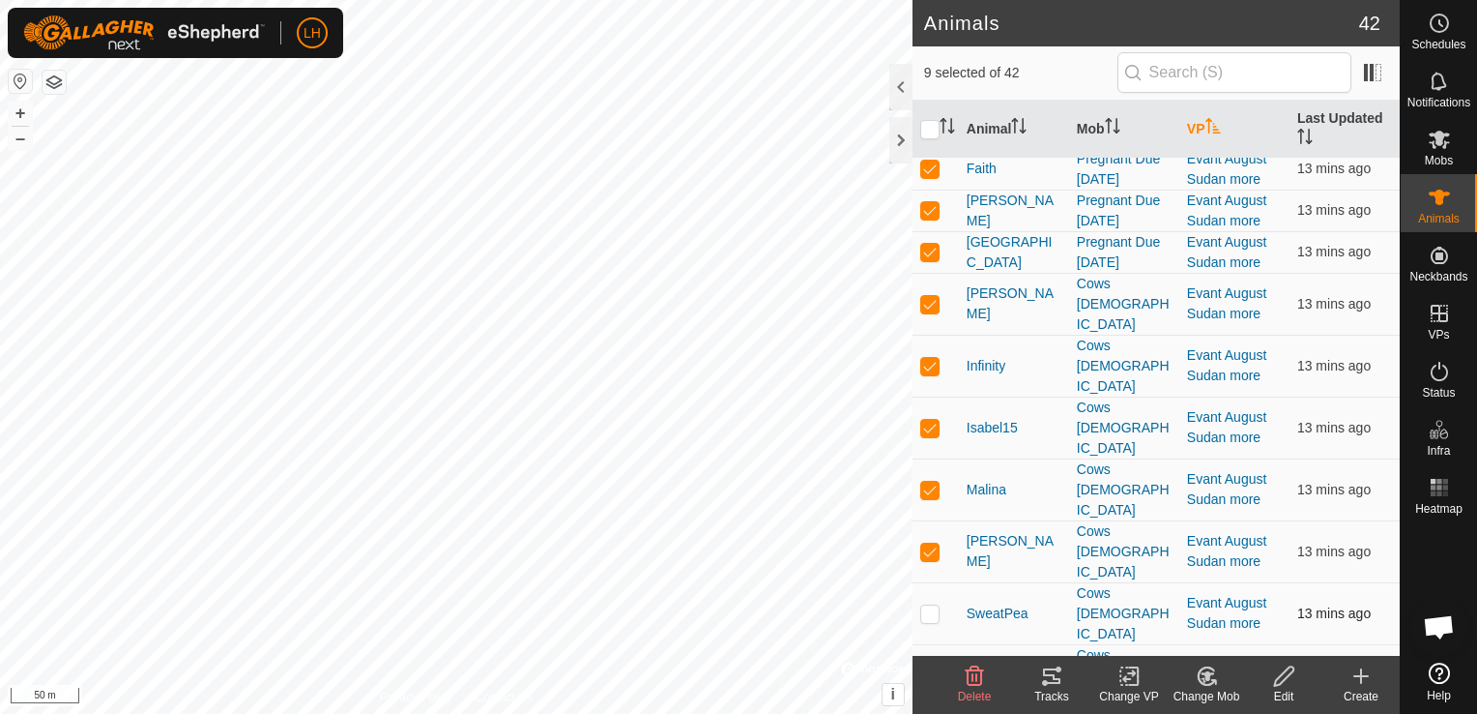
click at [932, 605] on p-checkbox at bounding box center [929, 612] width 19 height 15
checkbox input "true"
click at [932, 667] on p-checkbox at bounding box center [929, 674] width 19 height 15
checkbox input "true"
drag, startPoint x: 932, startPoint y: 559, endPoint x: 1002, endPoint y: 589, distance: 75.8
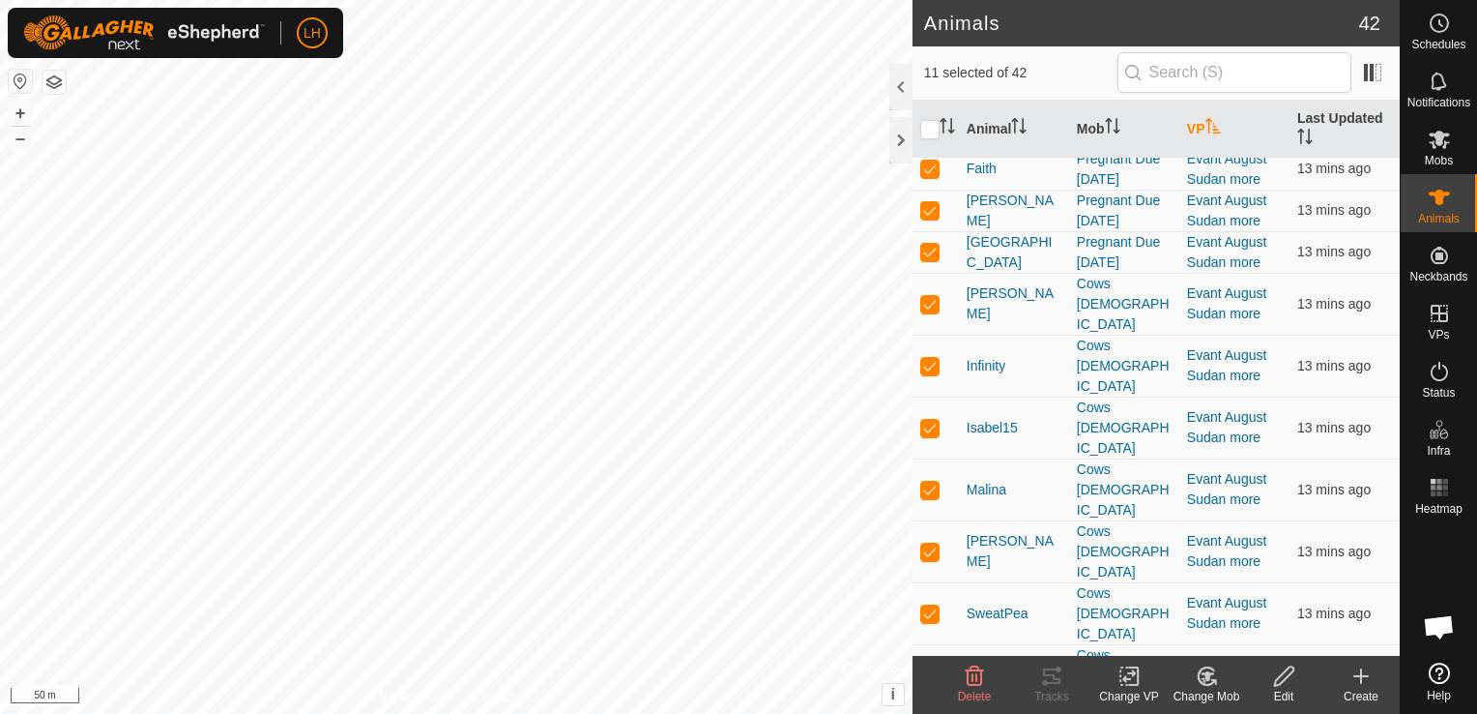
checkbox input "true"
click at [1124, 682] on icon at bounding box center [1130, 675] width 24 height 23
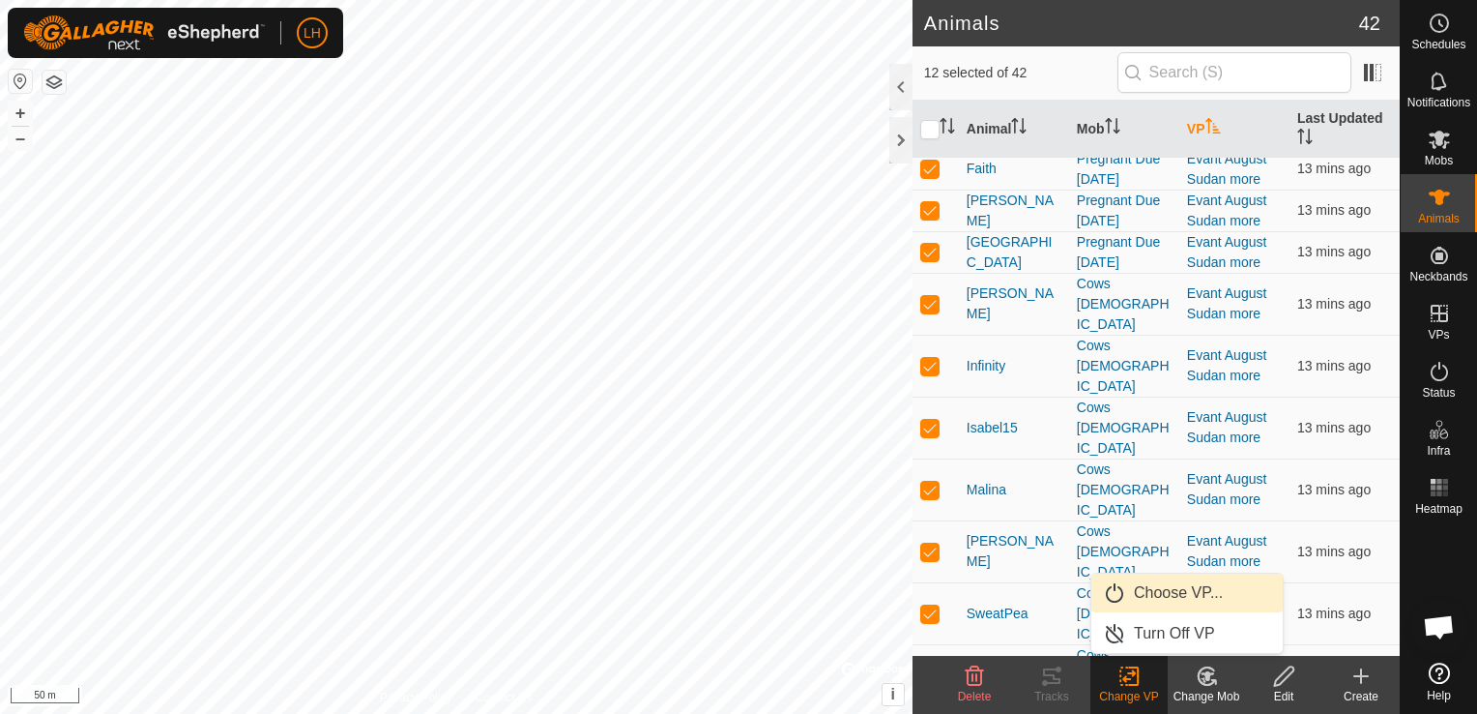
click at [1186, 591] on link "Choose VP..." at bounding box center [1187, 592] width 191 height 39
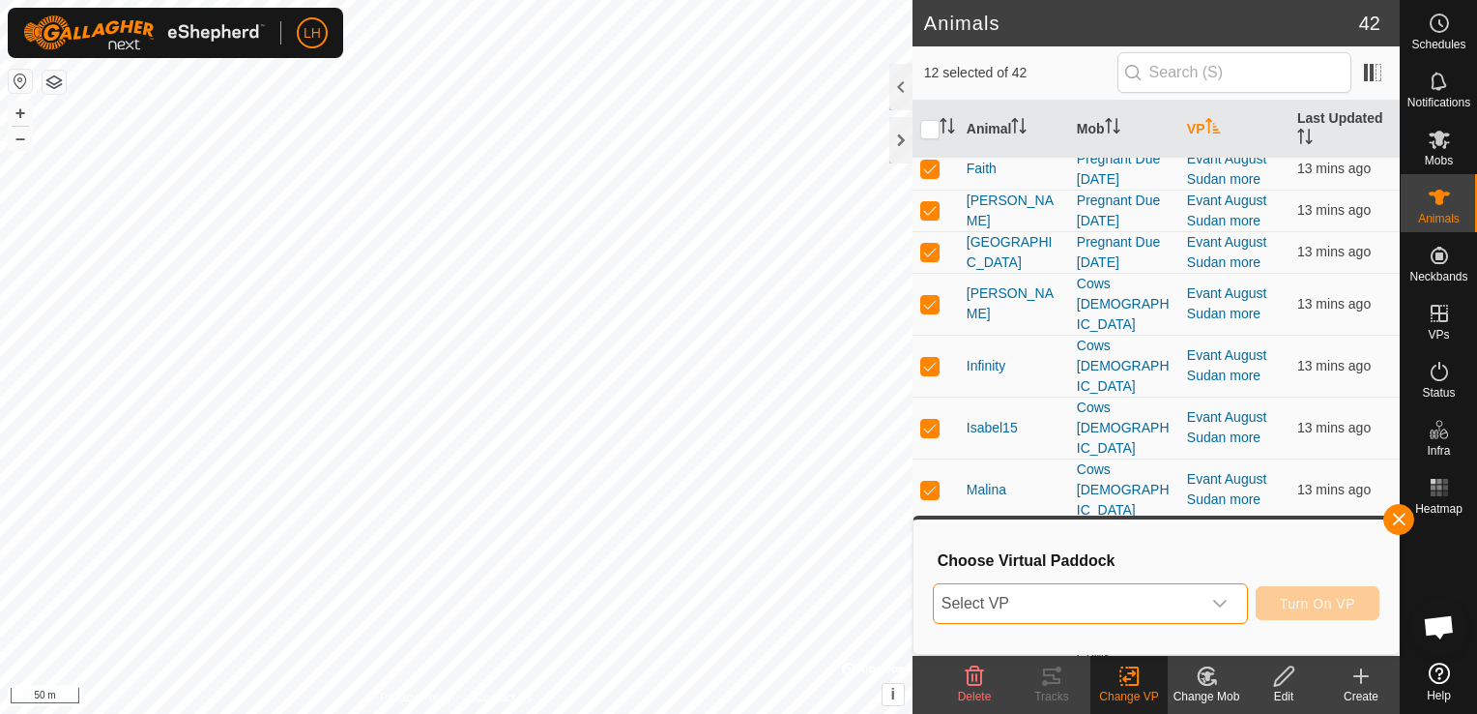
click at [1164, 600] on span "Select VP" at bounding box center [1067, 603] width 267 height 39
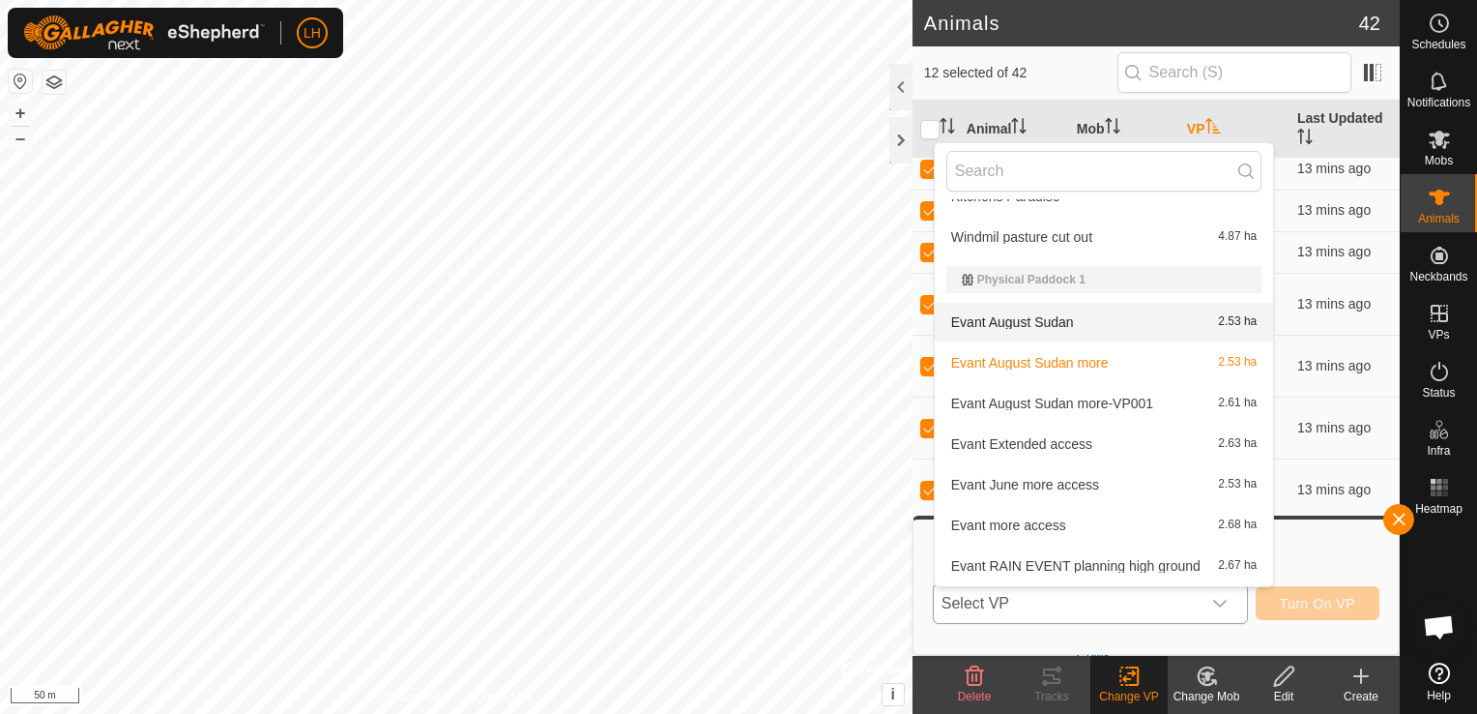
scroll to position [315, 0]
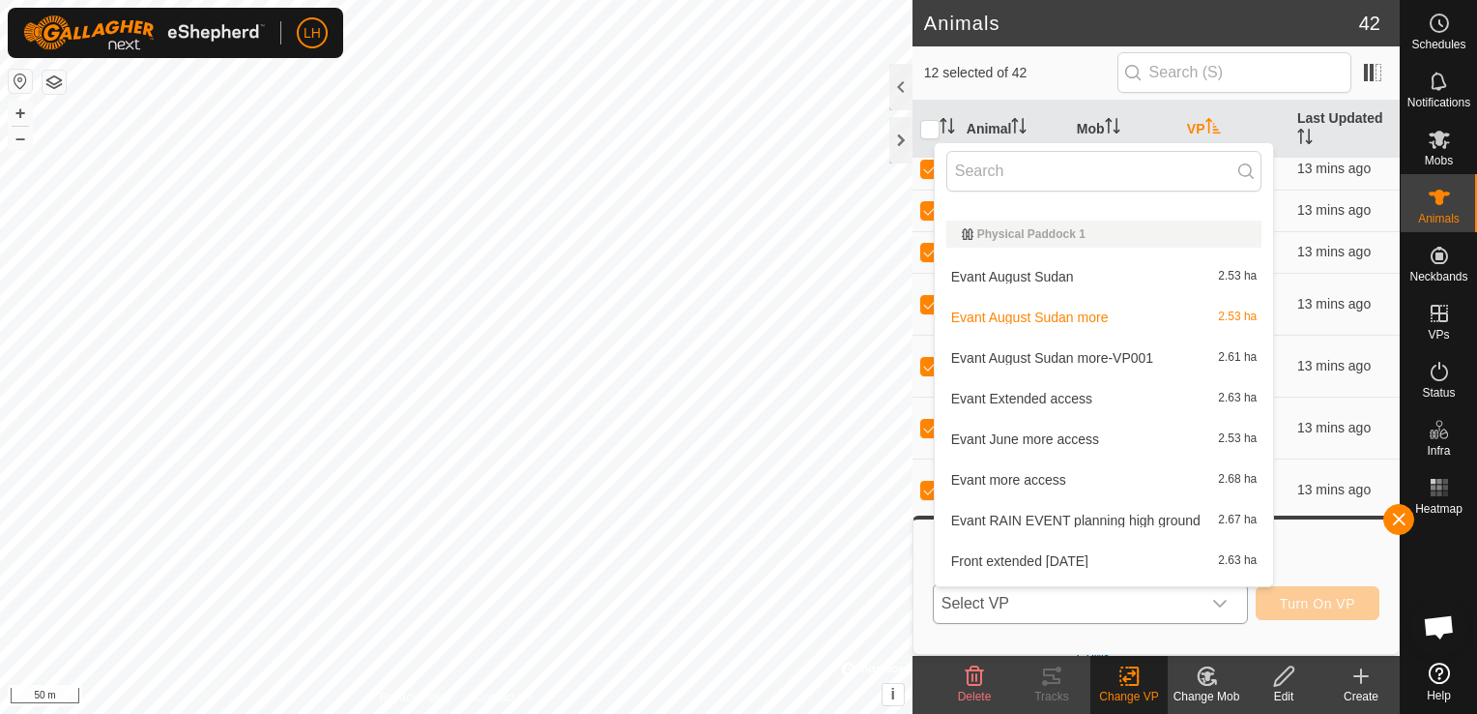
click at [1137, 357] on span "Evant August Sudan more-VP001" at bounding box center [1052, 358] width 202 height 14
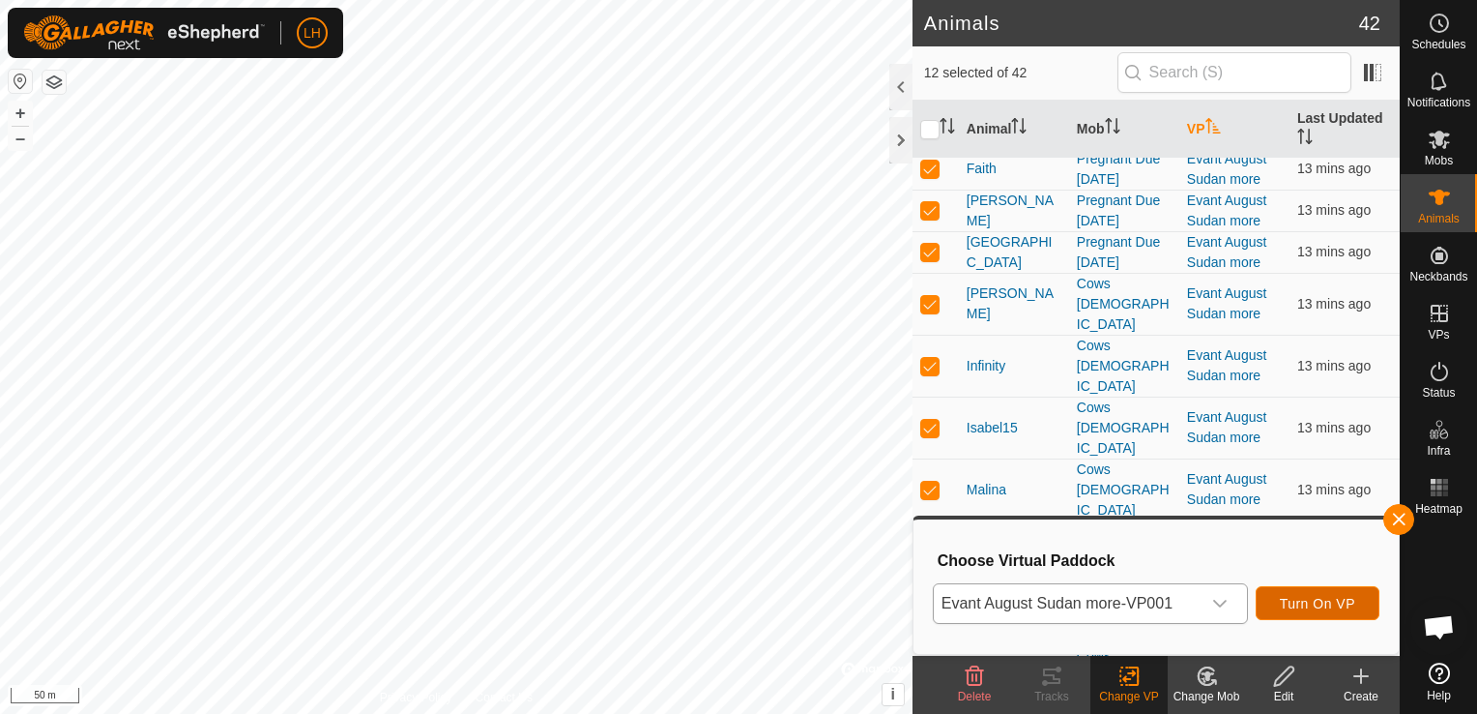
click at [1328, 607] on span "Turn On VP" at bounding box center [1317, 603] width 75 height 15
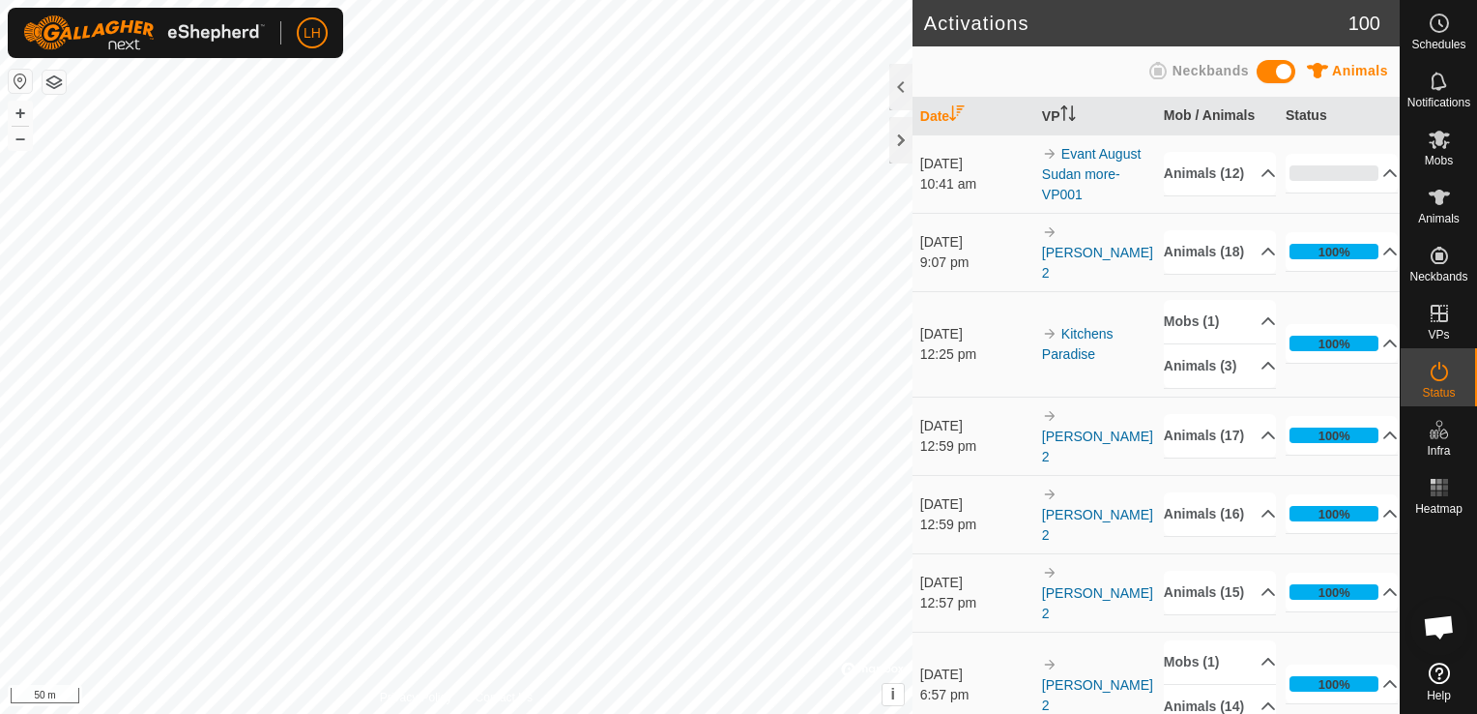
click at [13, 80] on button "button" at bounding box center [20, 81] width 23 height 23
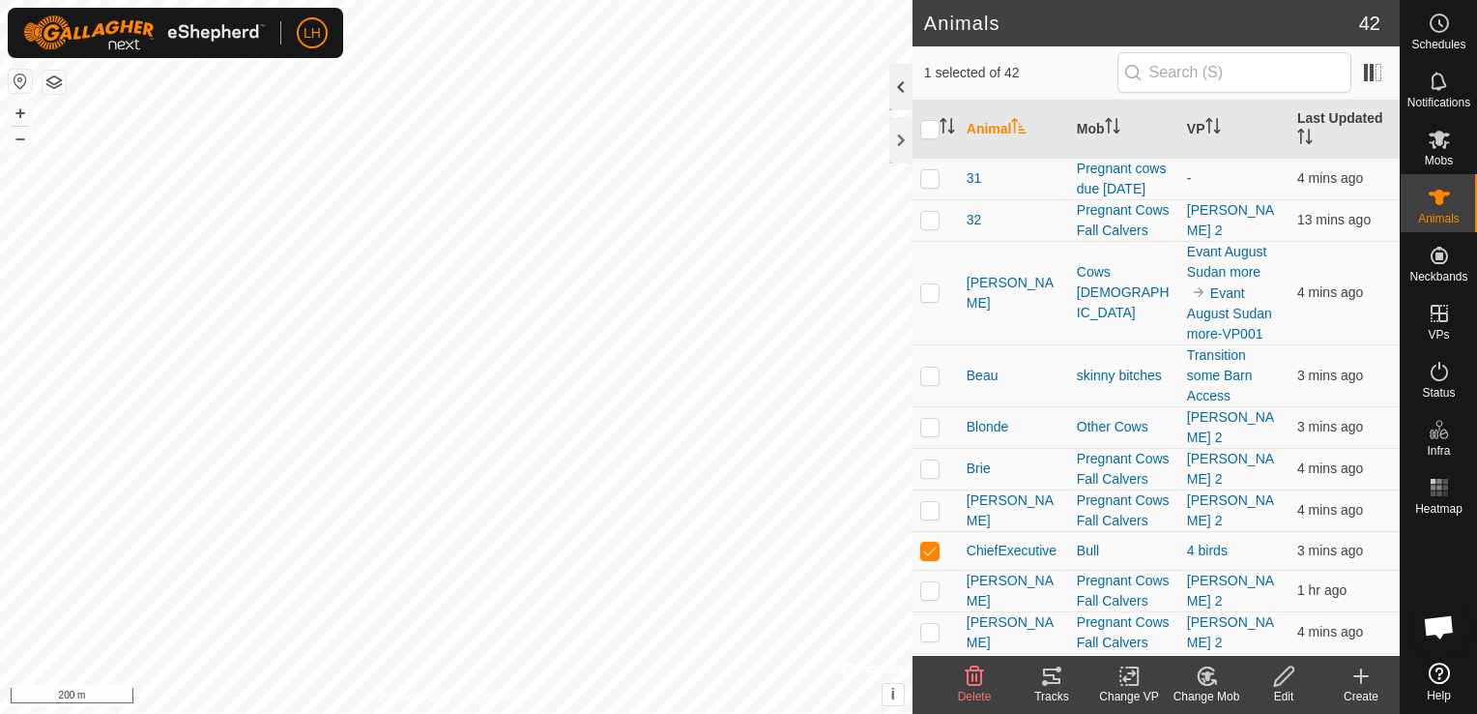
click at [901, 66] on div "Animals 42 1 selected of 42 Animal Mob VP Last Updated 31 Pregnant cows due [DA…" at bounding box center [700, 357] width 1400 height 714
